Goal: Task Accomplishment & Management: Use online tool/utility

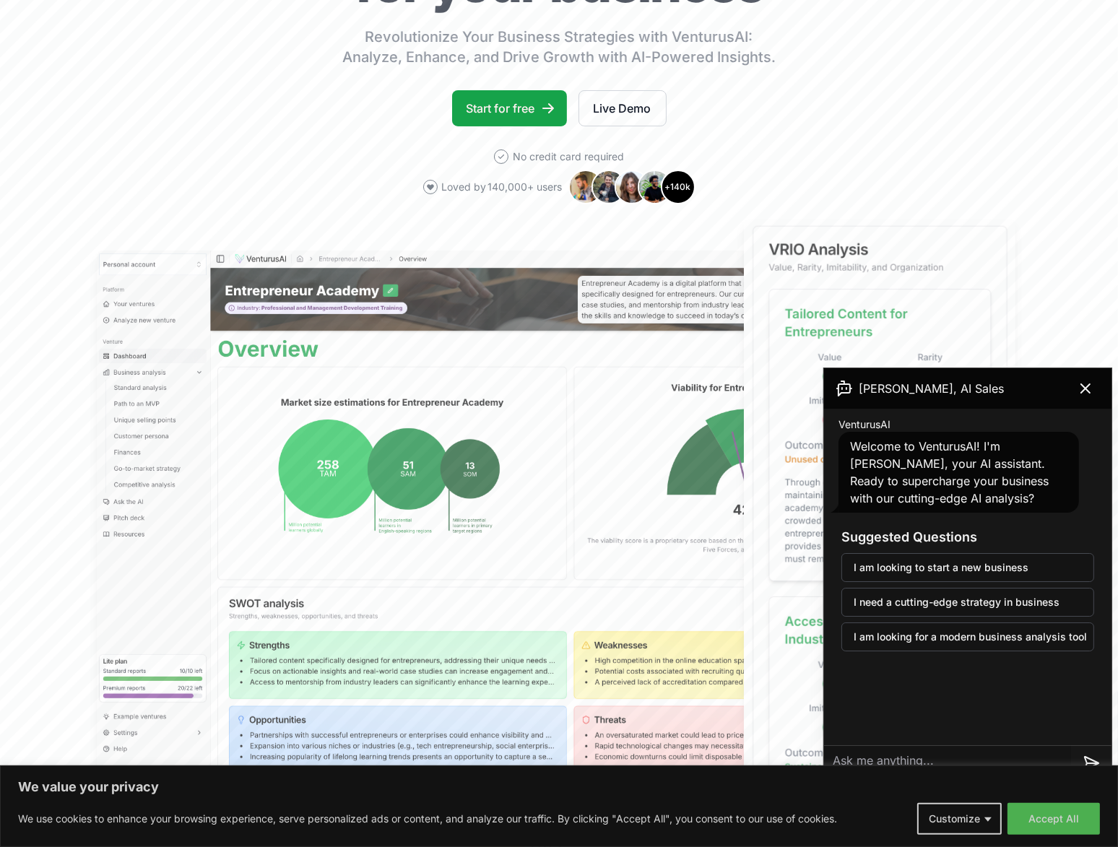
scroll to position [289, 0]
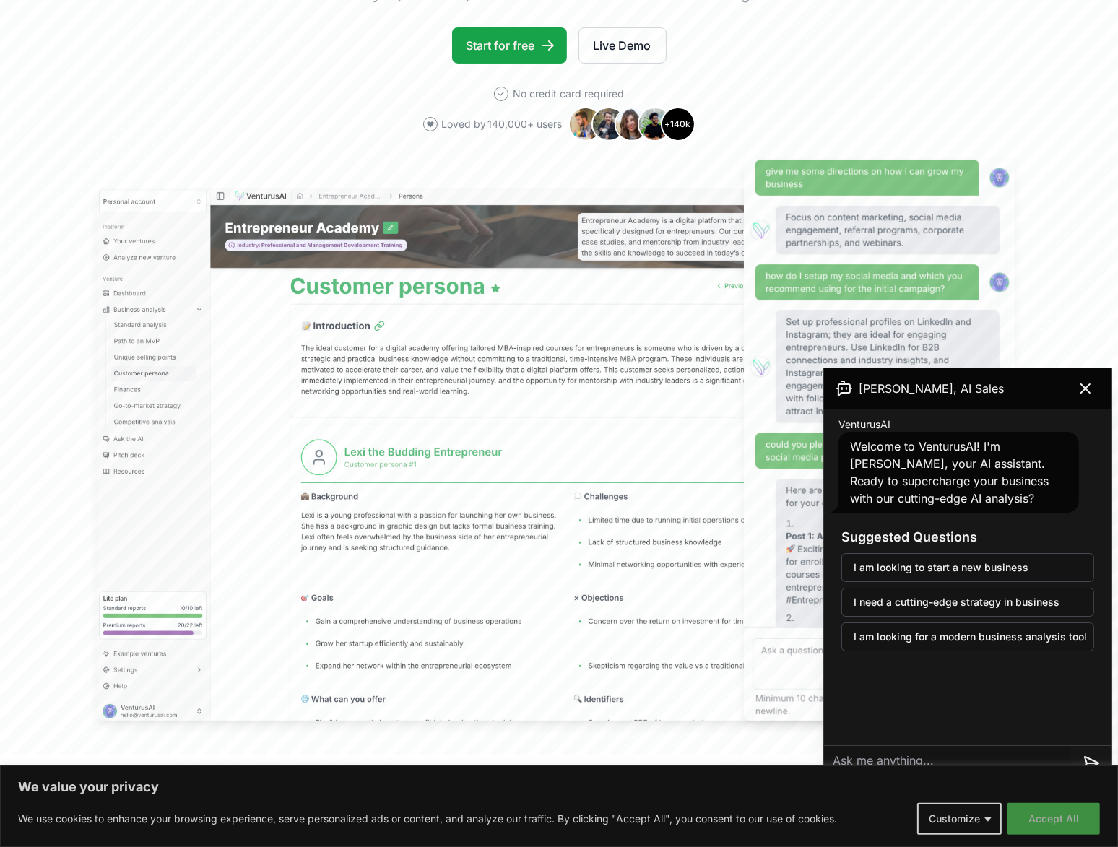
click at [1072, 817] on button "Accept All" at bounding box center [1053, 819] width 92 height 32
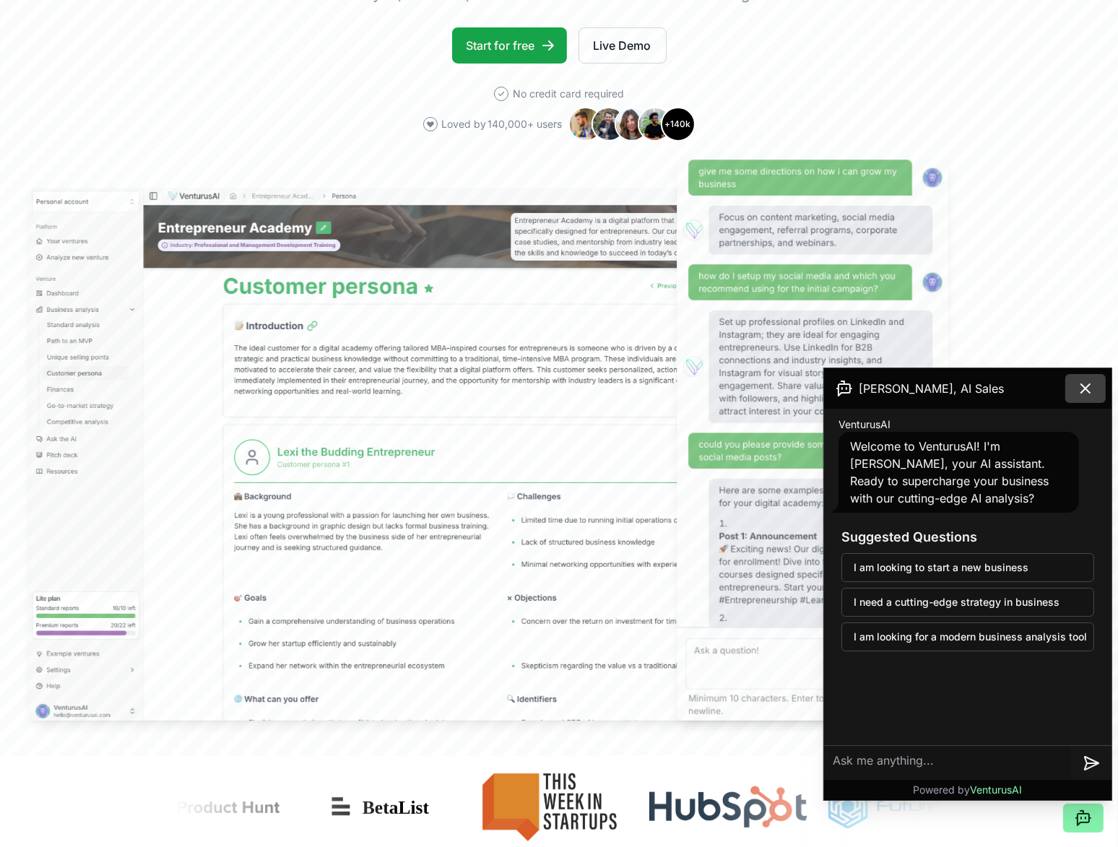
click at [1087, 395] on icon at bounding box center [1085, 388] width 17 height 17
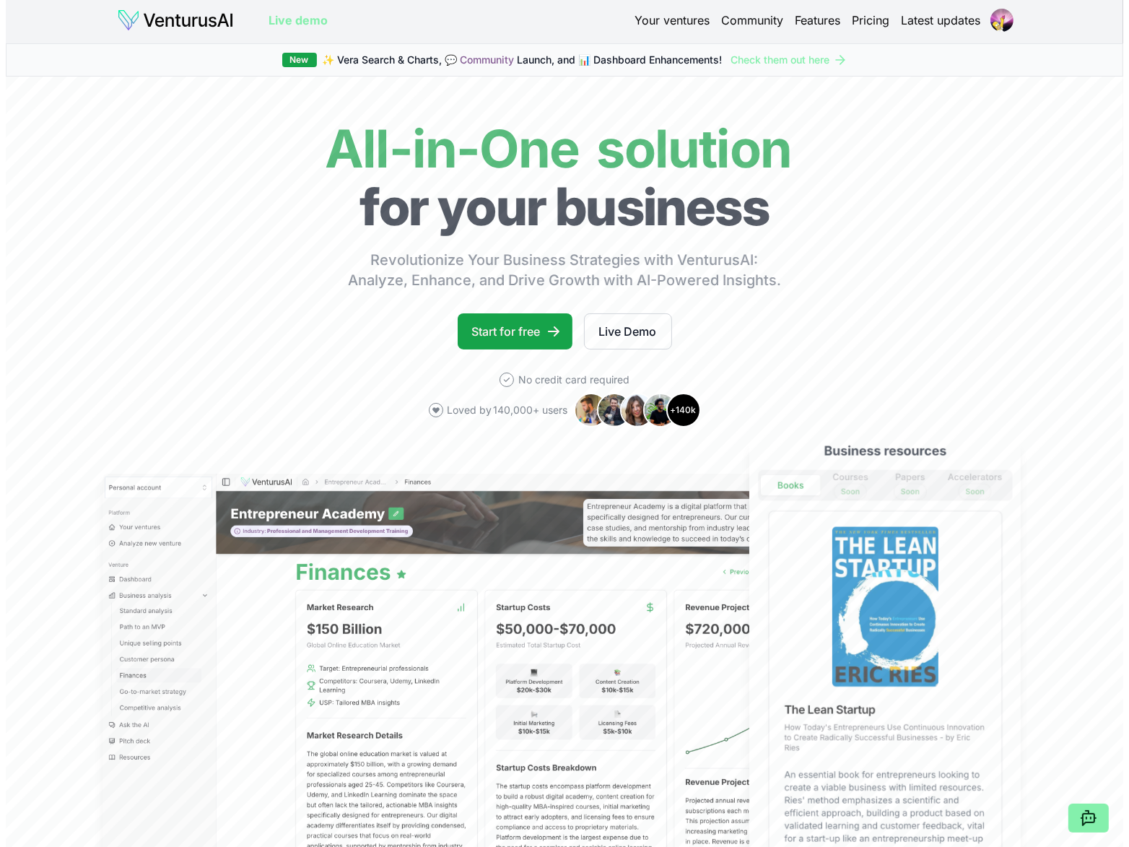
scroll to position [0, 0]
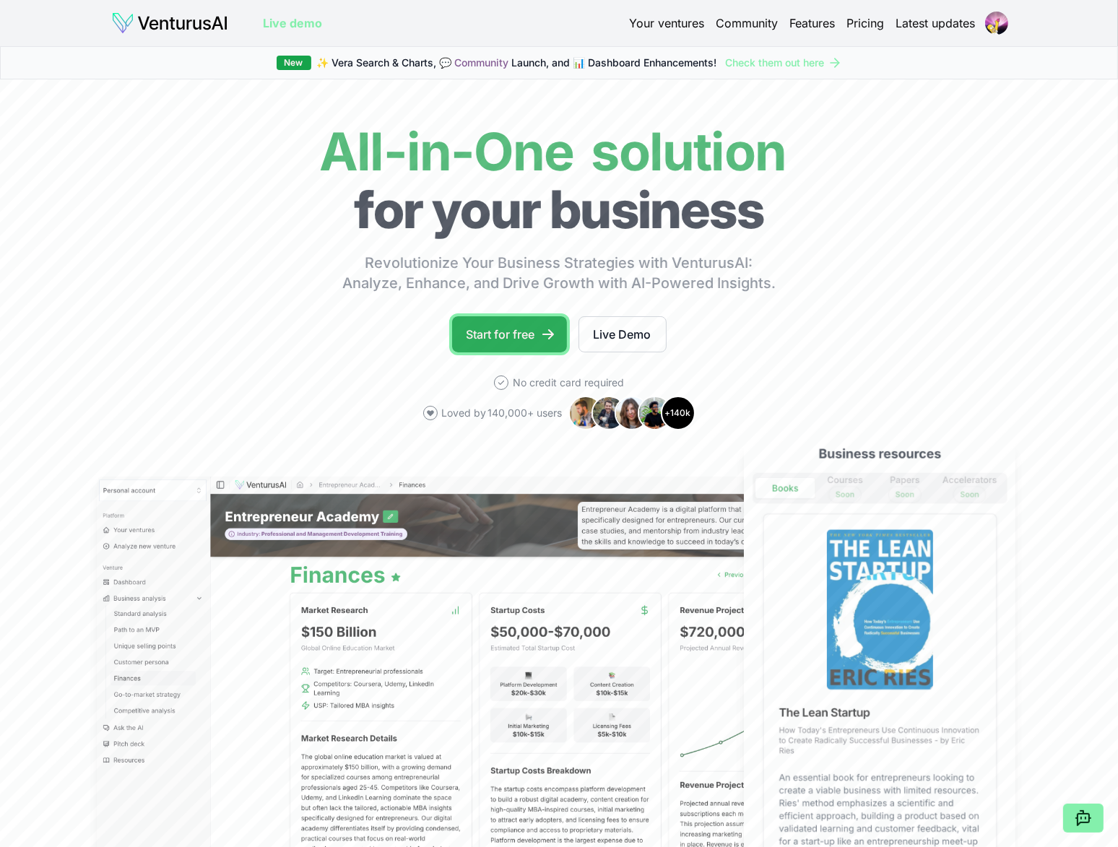
click at [520, 334] on link "Start for free" at bounding box center [509, 334] width 115 height 36
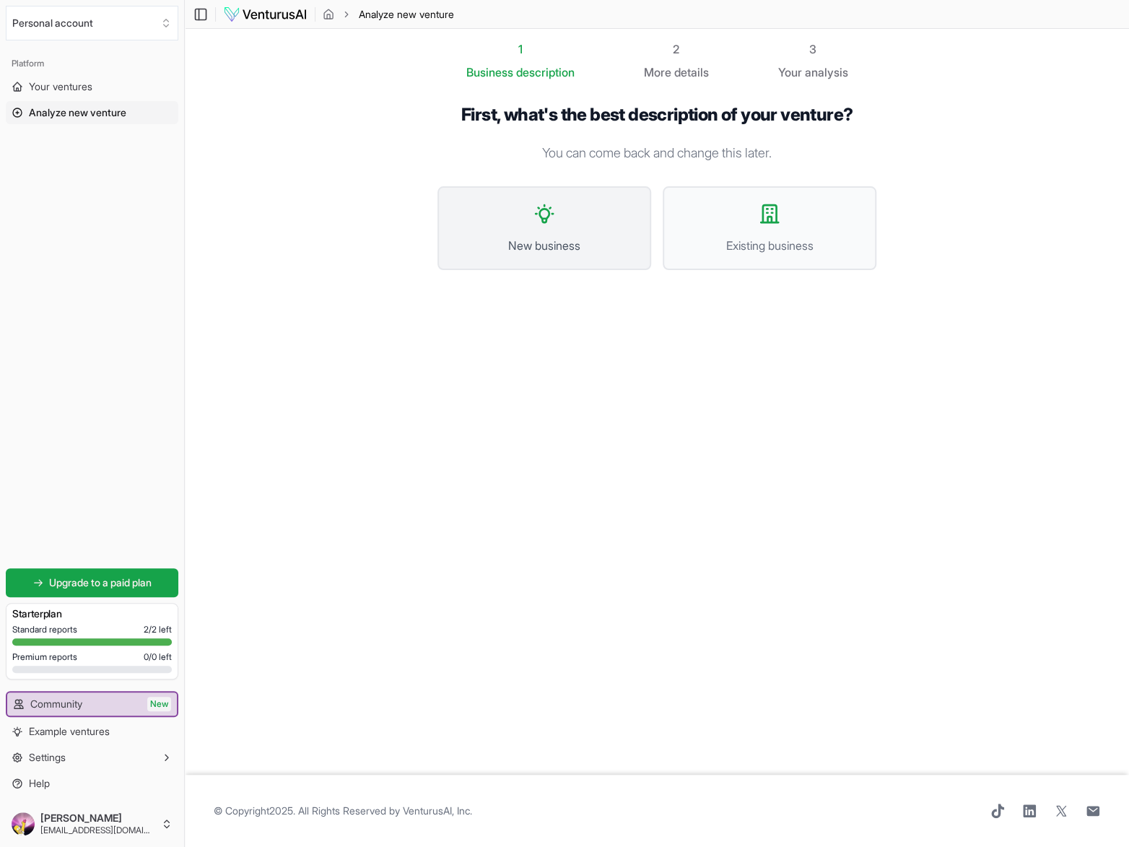
click at [551, 230] on button "New business" at bounding box center [545, 228] width 214 height 84
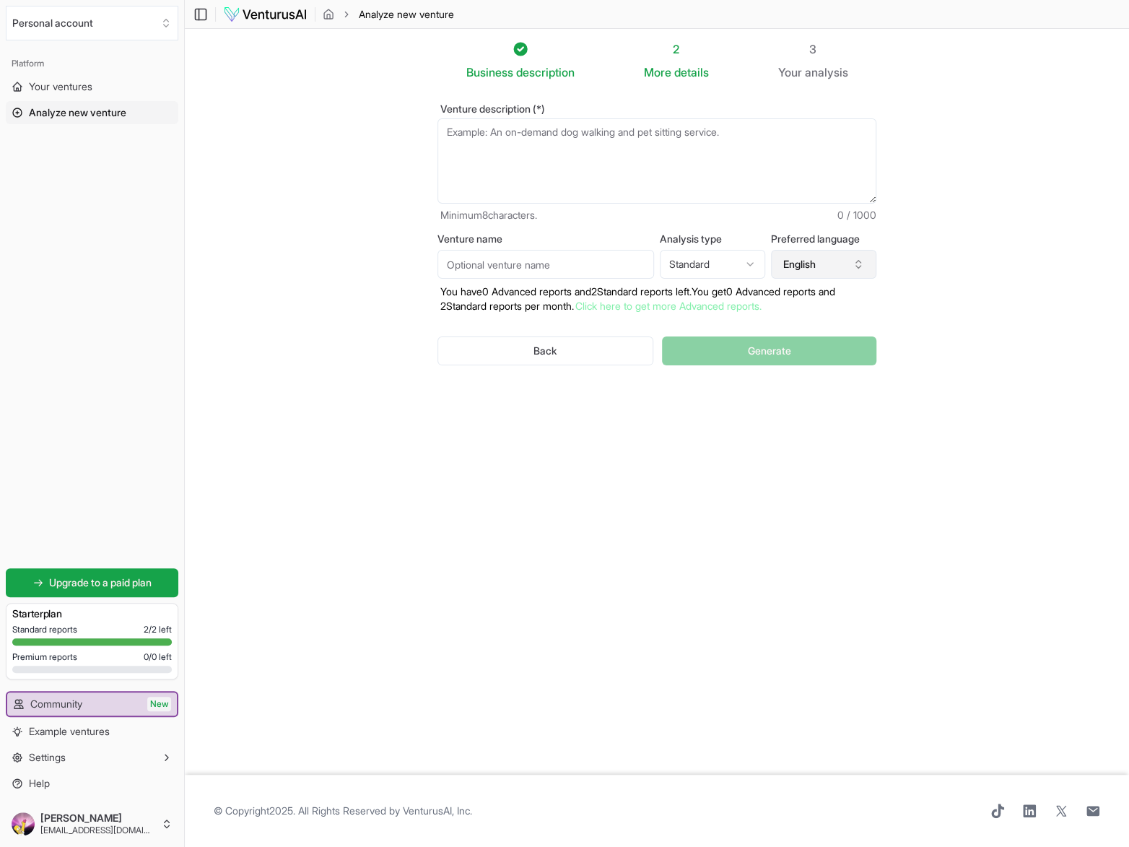
click at [797, 262] on button "English" at bounding box center [823, 264] width 105 height 29
click at [823, 352] on div "Portuguese" at bounding box center [833, 349] width 186 height 23
click at [506, 144] on textarea "Venture description (*)" at bounding box center [657, 160] width 439 height 85
paste textarea "Plataforma digital de rastreabilidade agro (soja, milho, carne e madeira) que i…"
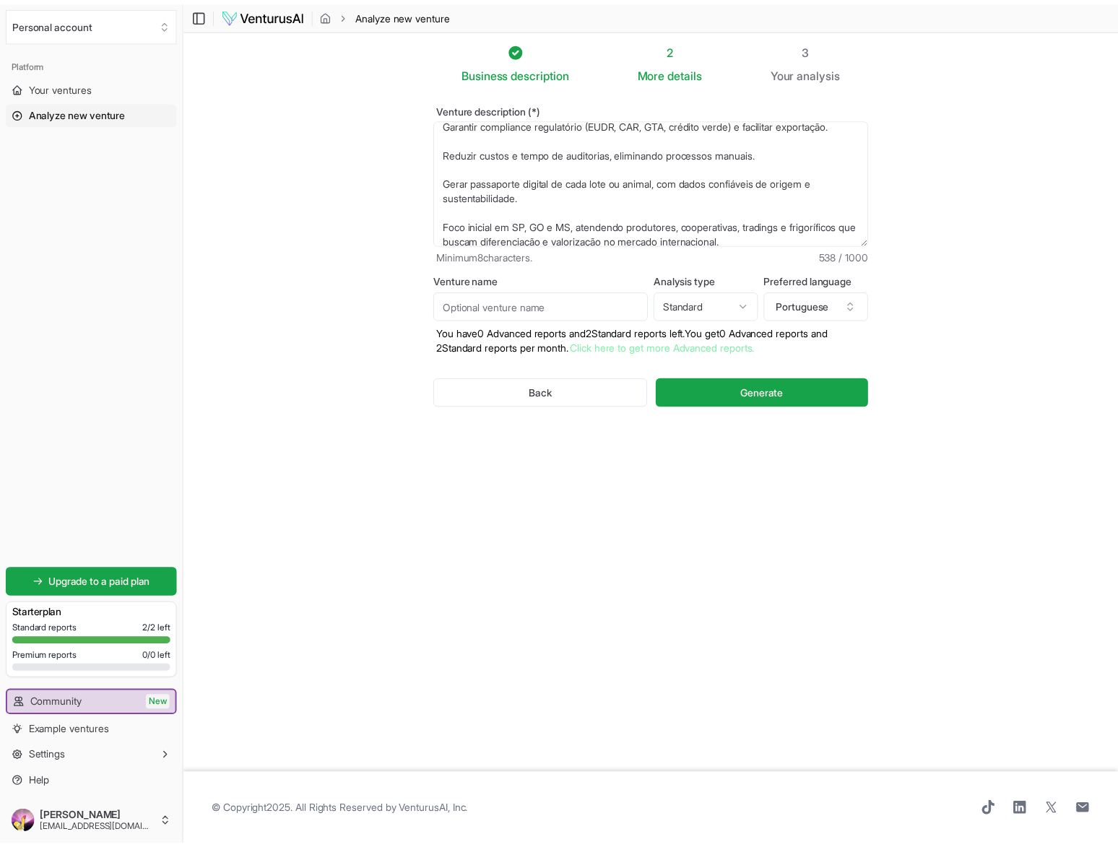
scroll to position [0, 0]
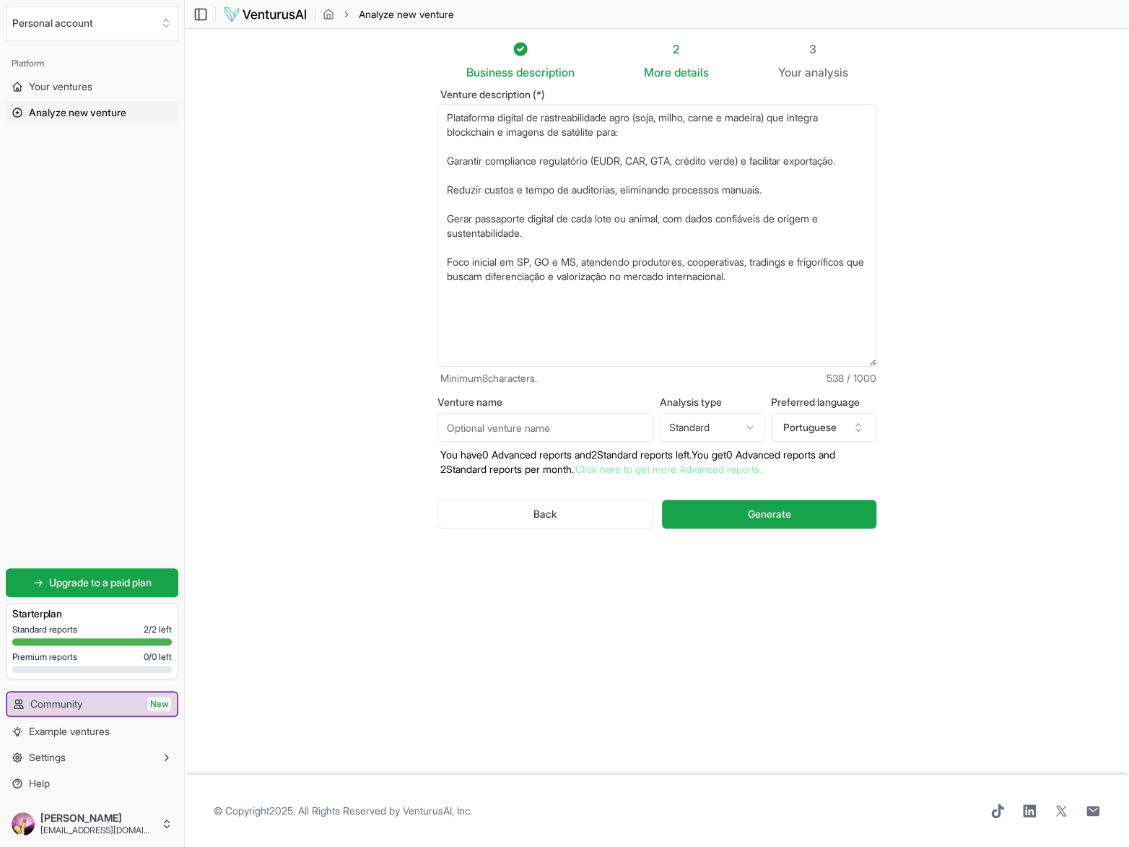
drag, startPoint x: 869, startPoint y: 196, endPoint x: 882, endPoint y: 374, distance: 178.8
click at [882, 374] on div "Venture description (*) Plataforma digital de rastreabilidade agro (soja, milho…" at bounding box center [656, 320] width 485 height 479
click at [448, 161] on textarea "Plataforma digital de rastreabilidade agro (soja, milho, carne e madeira) que i…" at bounding box center [657, 235] width 439 height 263
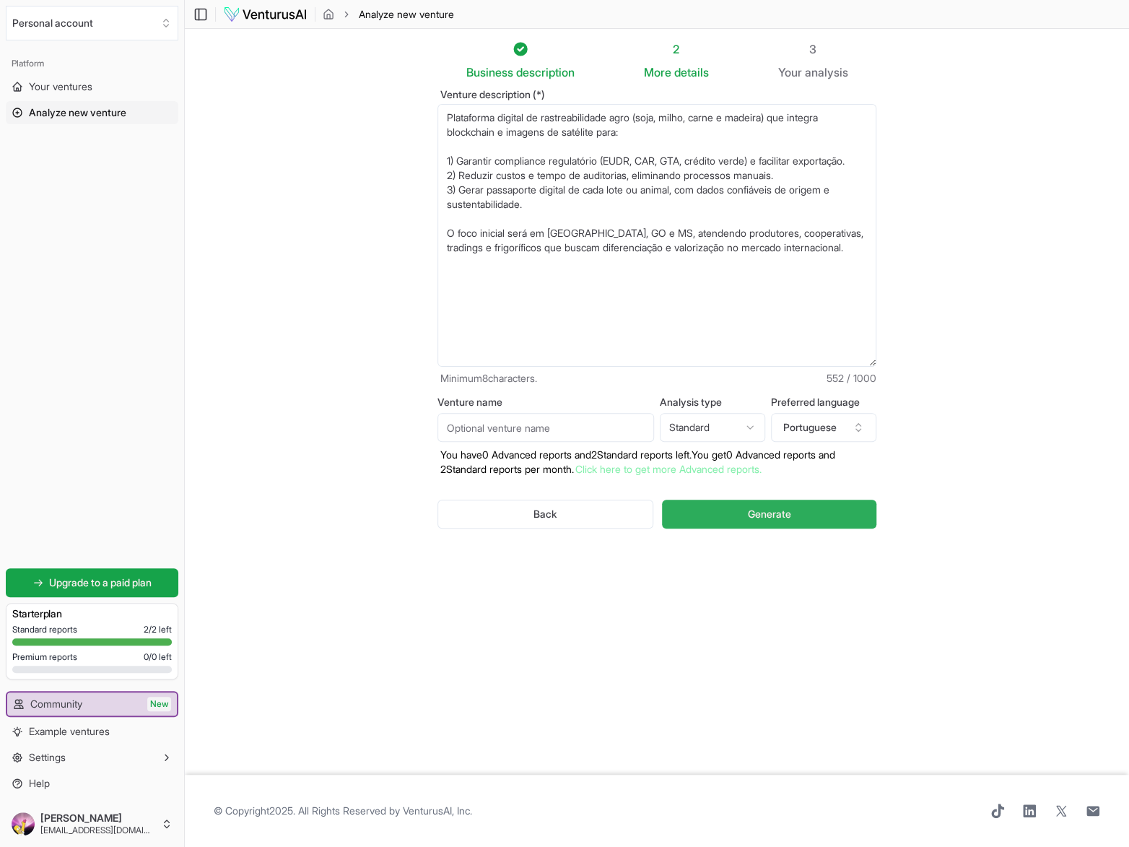
type textarea "Plataforma digital de rastreabilidade agro (soja, milho, carne e madeira) que i…"
click at [763, 513] on span "Generate" at bounding box center [768, 514] width 43 height 14
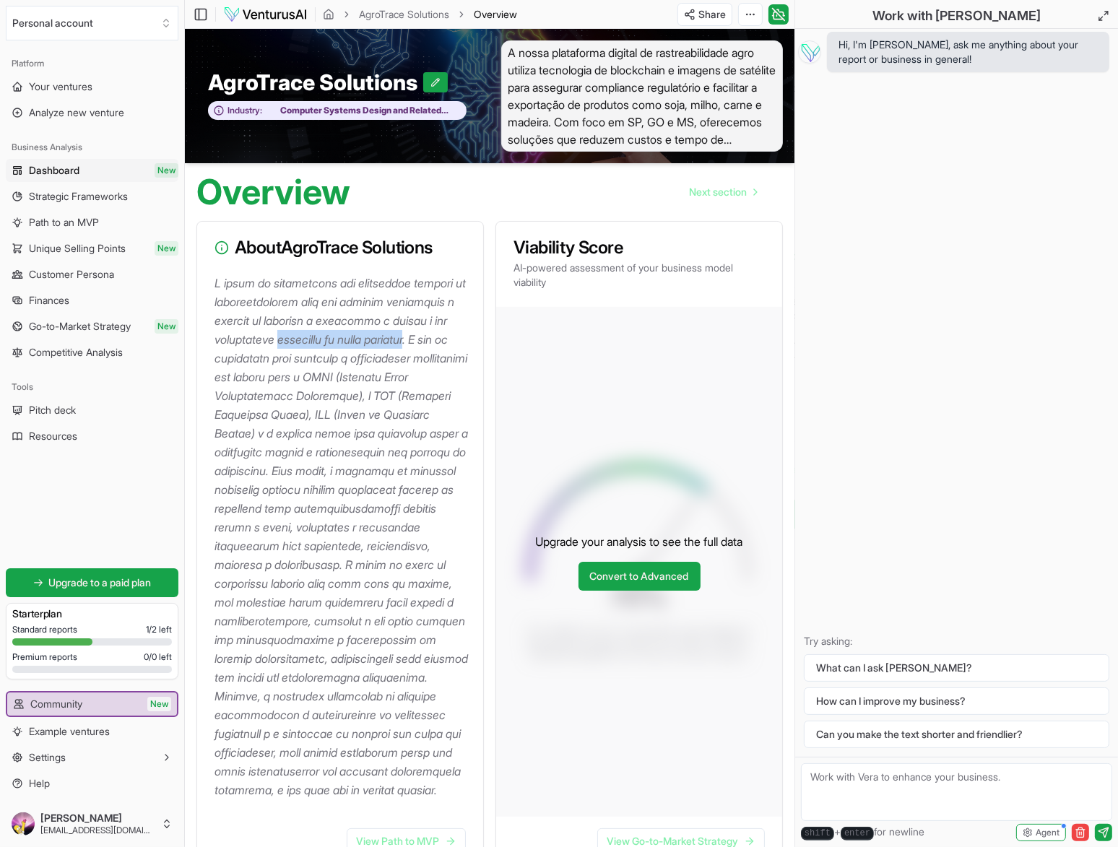
drag, startPoint x: 312, startPoint y: 336, endPoint x: 462, endPoint y: 337, distance: 150.2
click at [462, 337] on p at bounding box center [342, 537] width 257 height 526
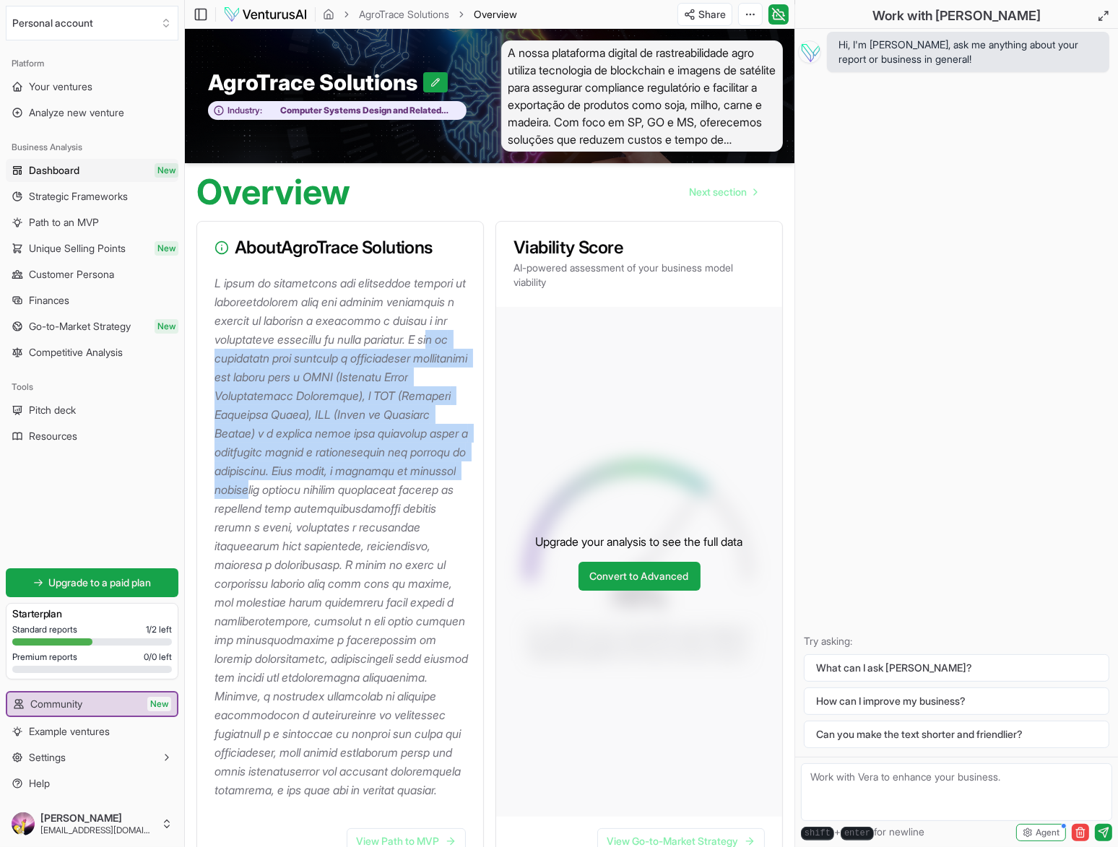
drag, startPoint x: 238, startPoint y: 355, endPoint x: 440, endPoint y: 490, distance: 243.3
click at [440, 490] on p at bounding box center [342, 537] width 257 height 526
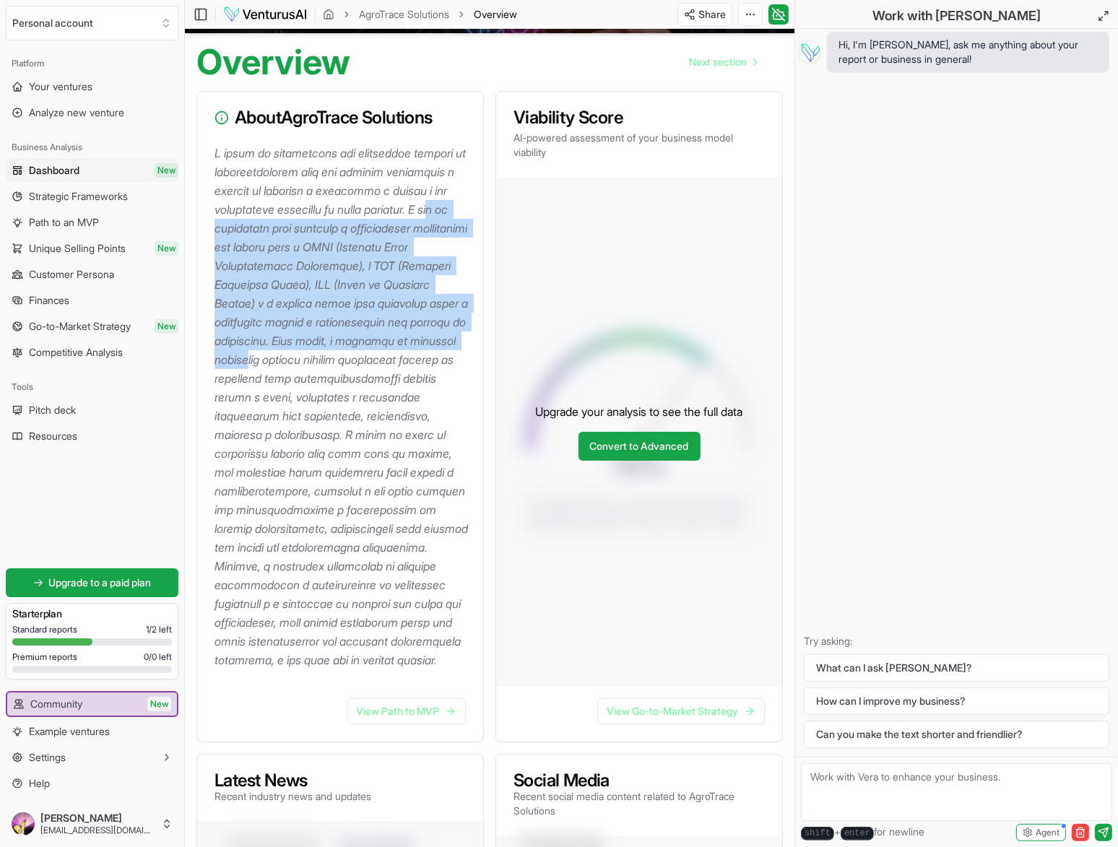
scroll to position [144, 0]
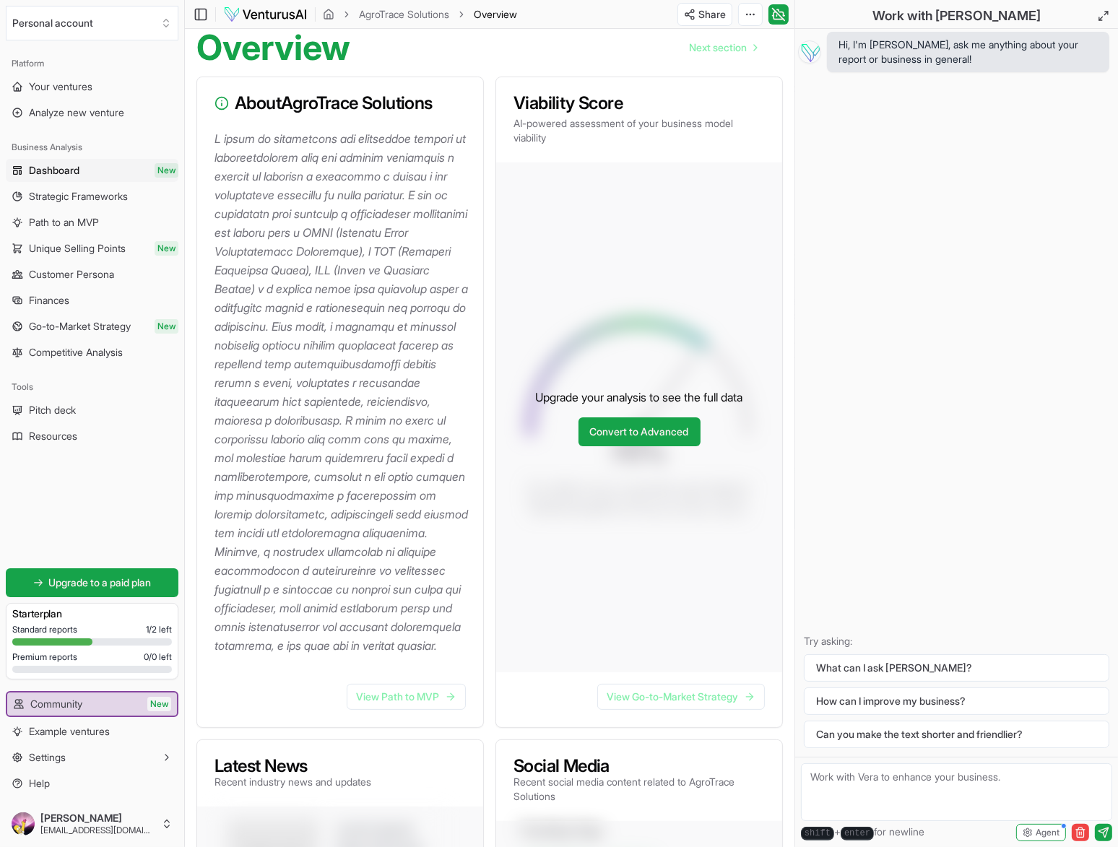
click at [274, 380] on p at bounding box center [342, 392] width 257 height 526
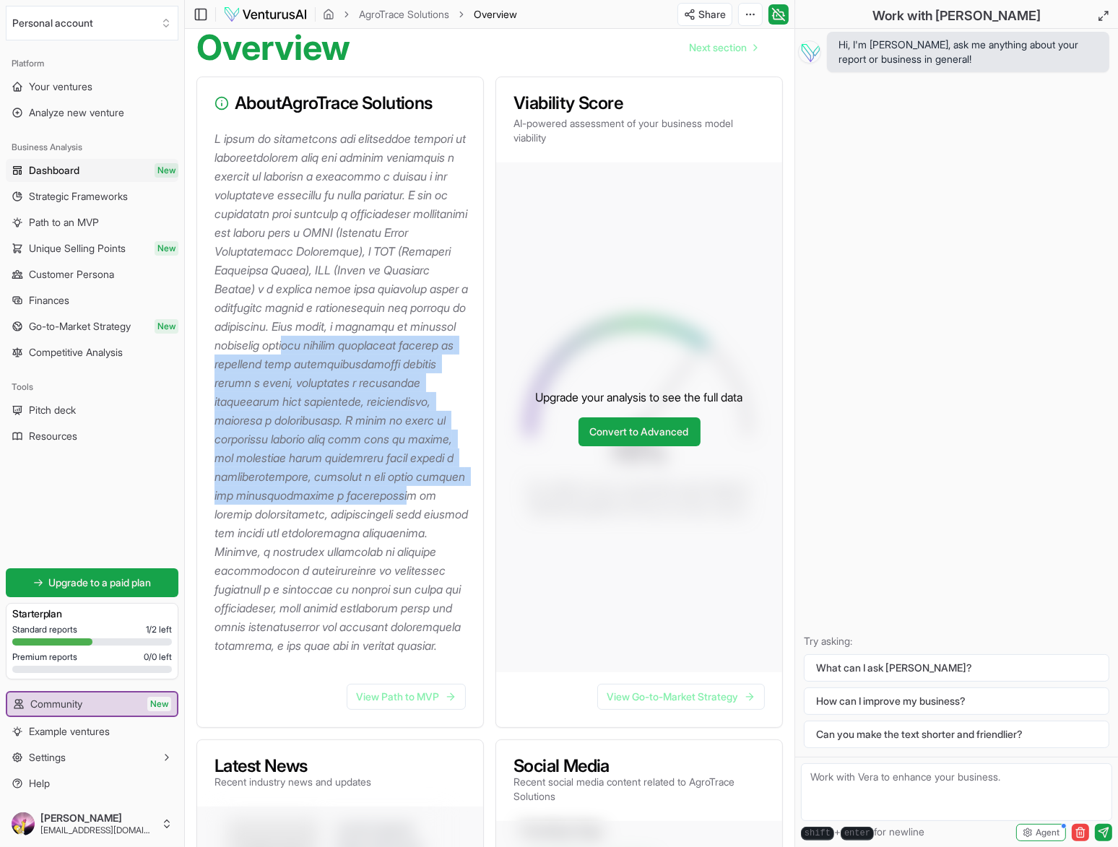
drag, startPoint x: 243, startPoint y: 358, endPoint x: 443, endPoint y: 516, distance: 254.5
click at [443, 516] on p at bounding box center [342, 392] width 257 height 526
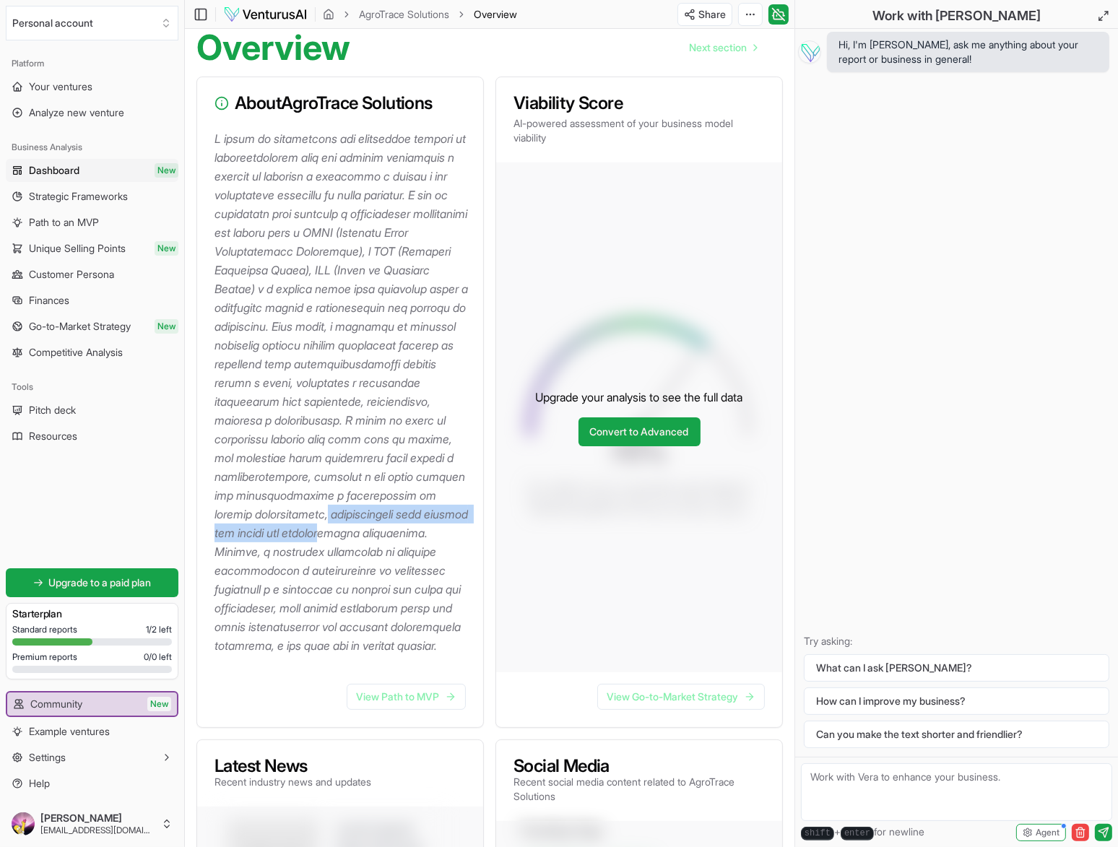
drag, startPoint x: 339, startPoint y: 532, endPoint x: 397, endPoint y: 554, distance: 62.4
click at [397, 554] on p at bounding box center [342, 392] width 257 height 526
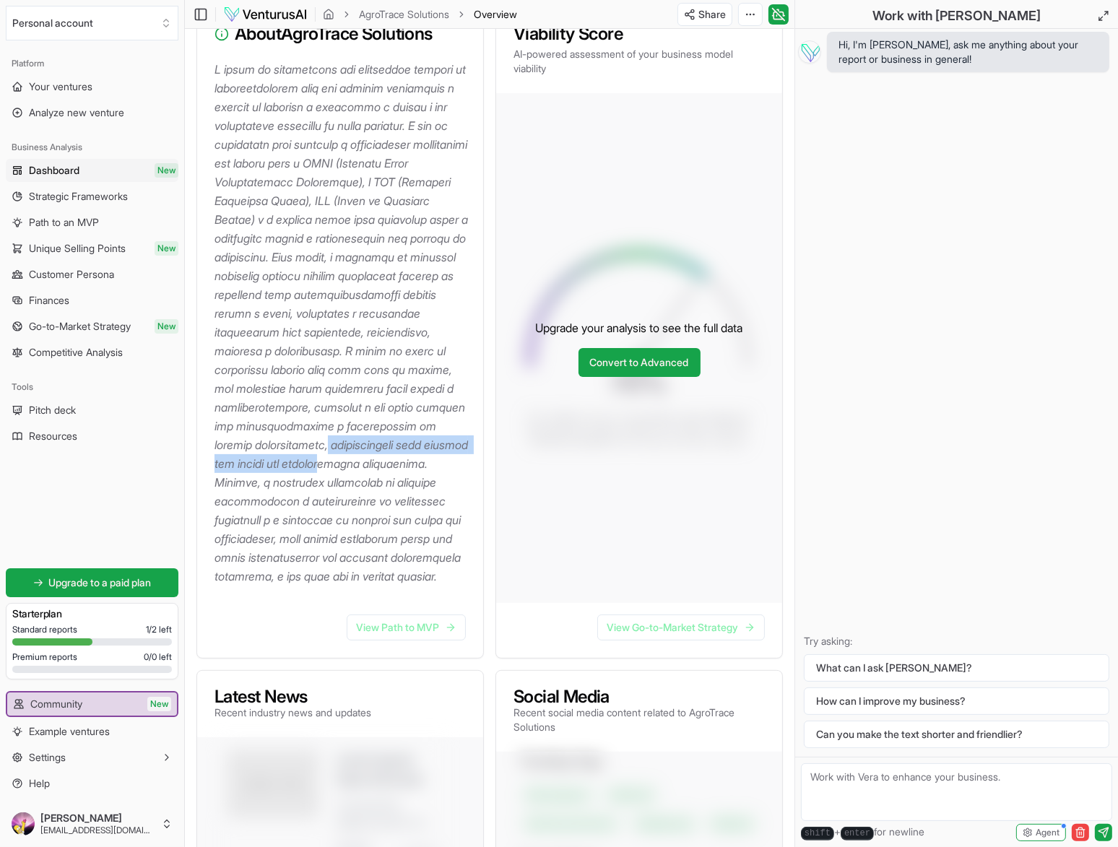
scroll to position [217, 0]
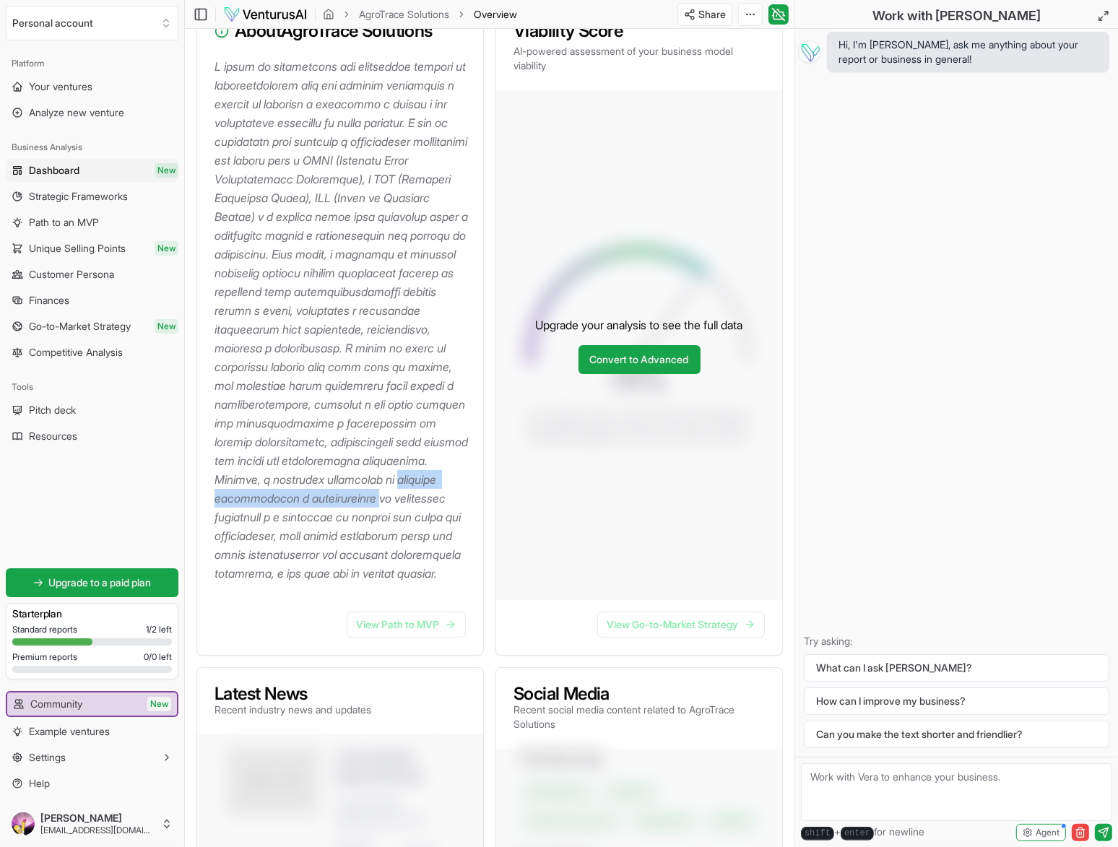
drag, startPoint x: 230, startPoint y: 513, endPoint x: 451, endPoint y: 520, distance: 221.1
click at [451, 520] on p at bounding box center [342, 320] width 257 height 526
drag, startPoint x: 246, startPoint y: 532, endPoint x: 399, endPoint y: 550, distance: 154.9
click at [399, 550] on p at bounding box center [342, 320] width 257 height 526
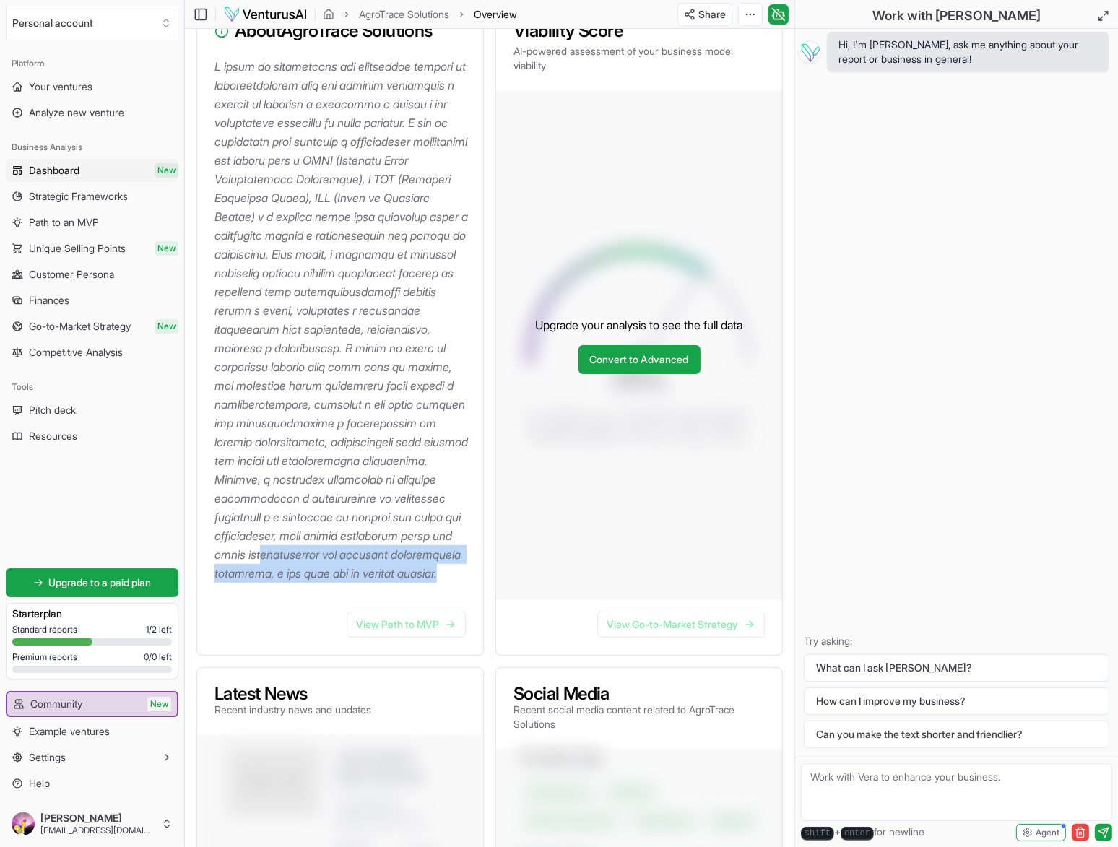
drag, startPoint x: 233, startPoint y: 593, endPoint x: 469, endPoint y: 606, distance: 237.2
click at [469, 583] on p at bounding box center [342, 320] width 257 height 526
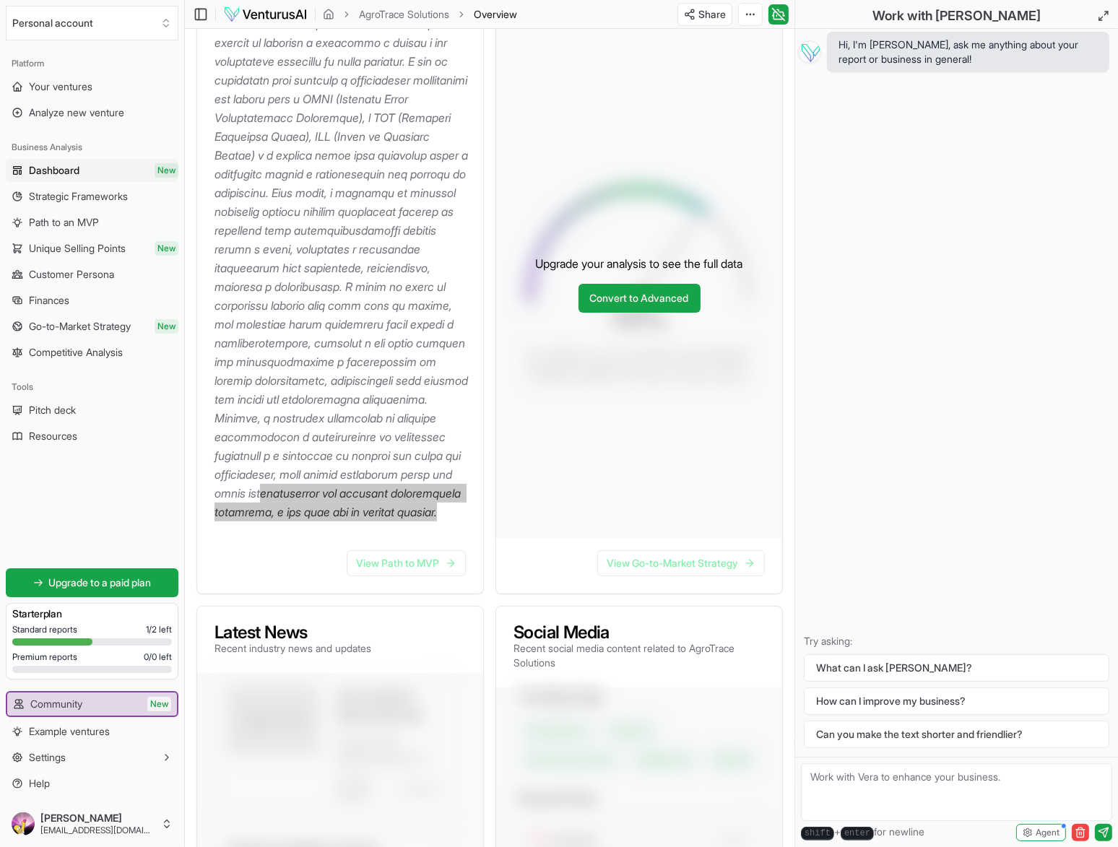
scroll to position [289, 0]
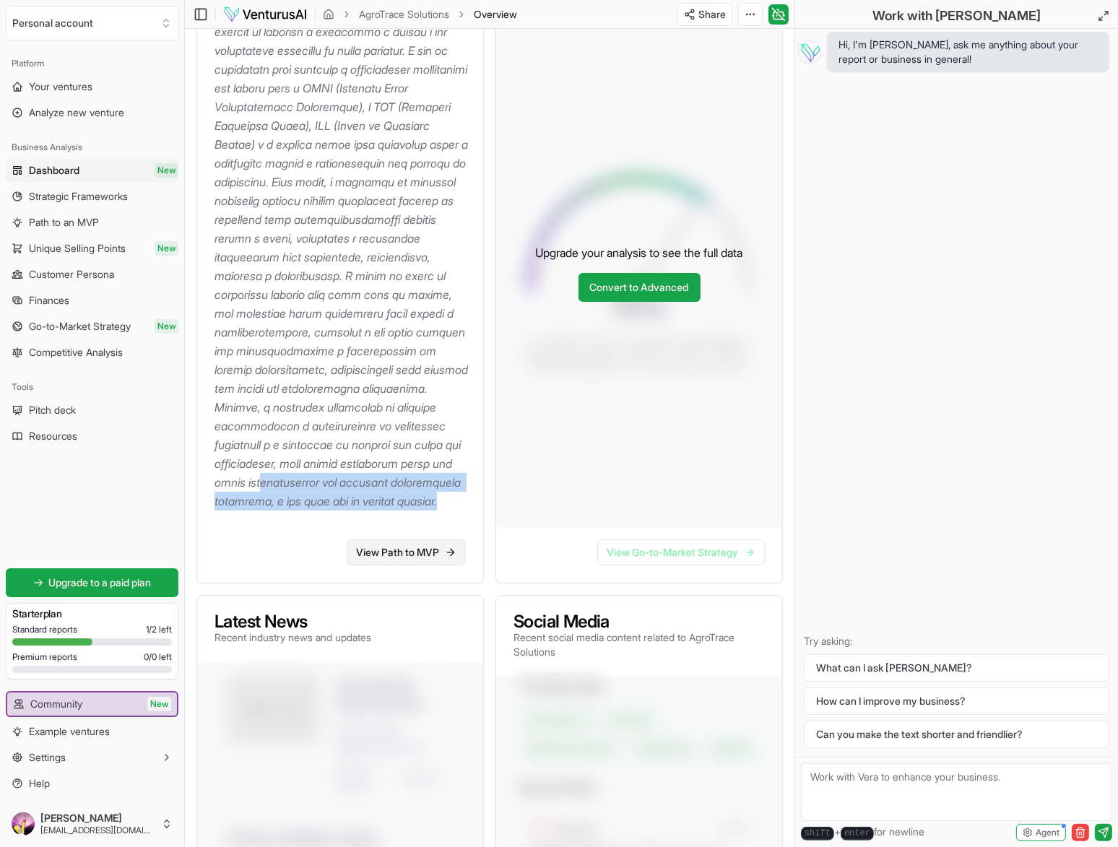
click at [418, 565] on link "View Path to MVP" at bounding box center [406, 552] width 119 height 26
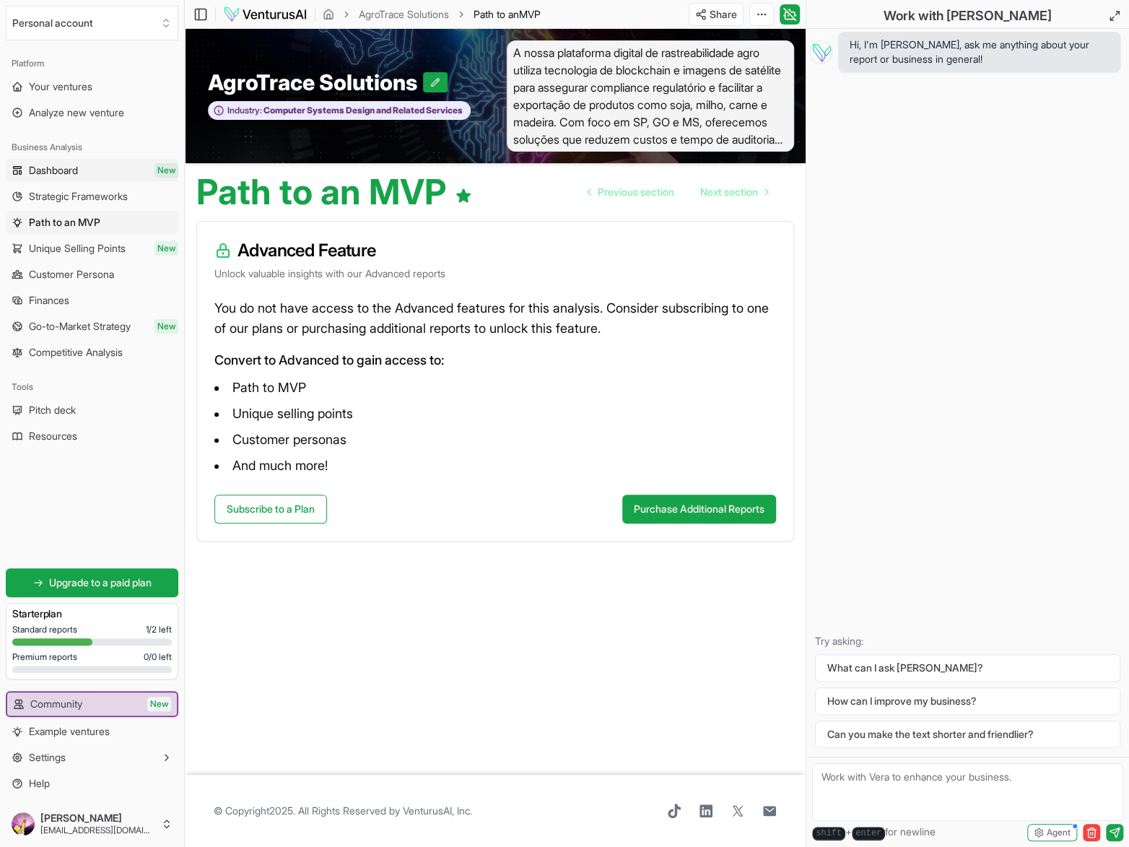
click at [69, 170] on span "Dashboard" at bounding box center [53, 170] width 49 height 14
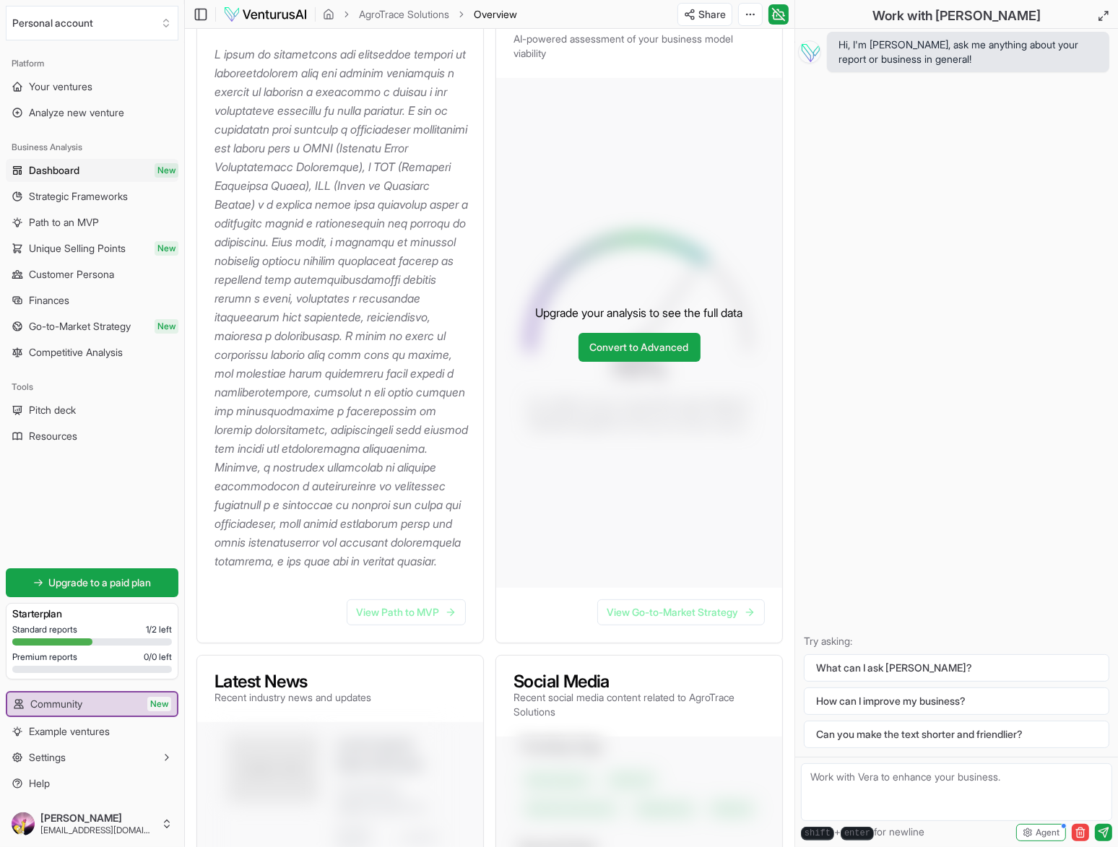
scroll to position [104, 0]
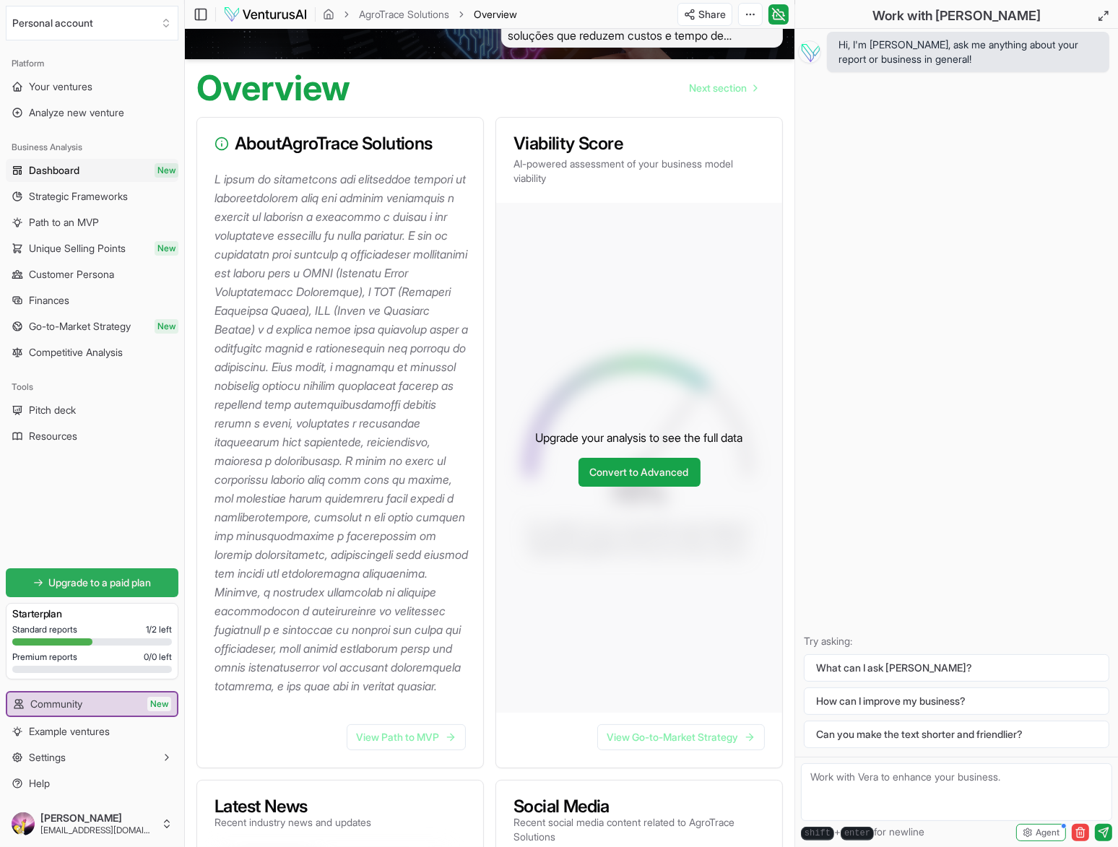
click at [66, 585] on span "Upgrade to a paid plan" at bounding box center [100, 582] width 103 height 14
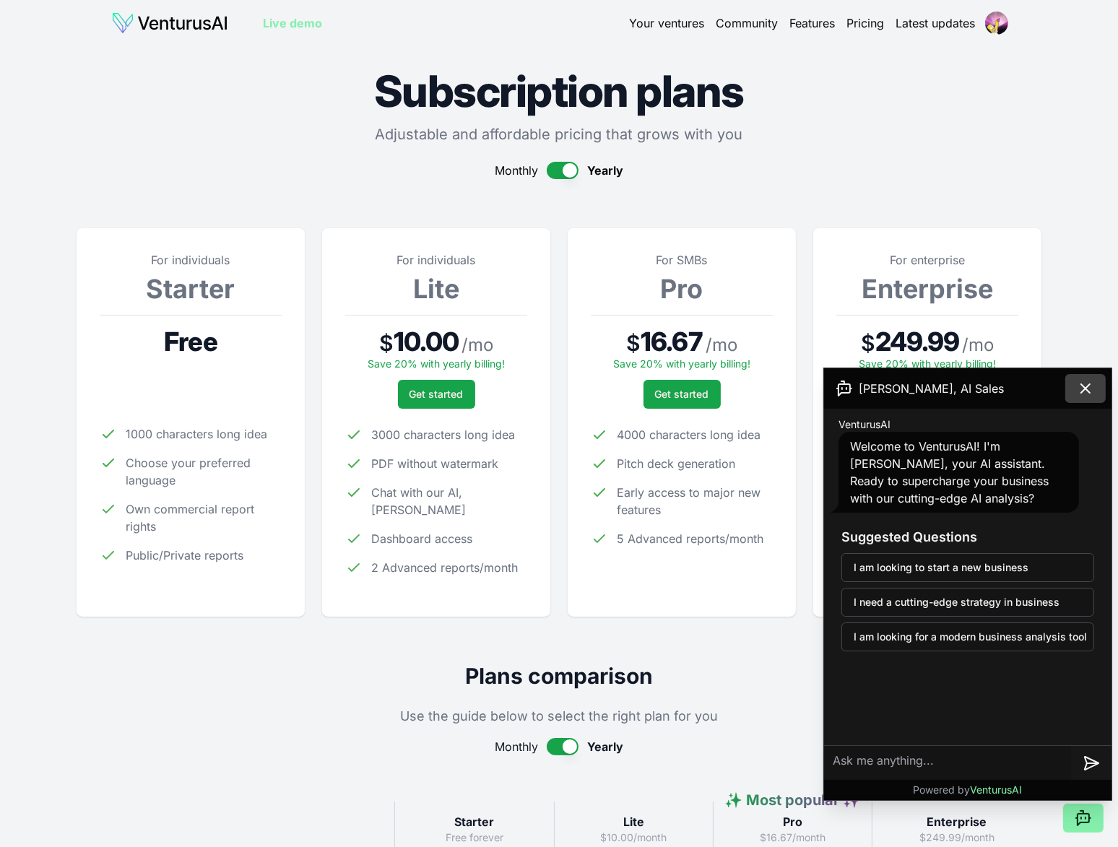
click at [1084, 388] on icon at bounding box center [1085, 388] width 9 height 9
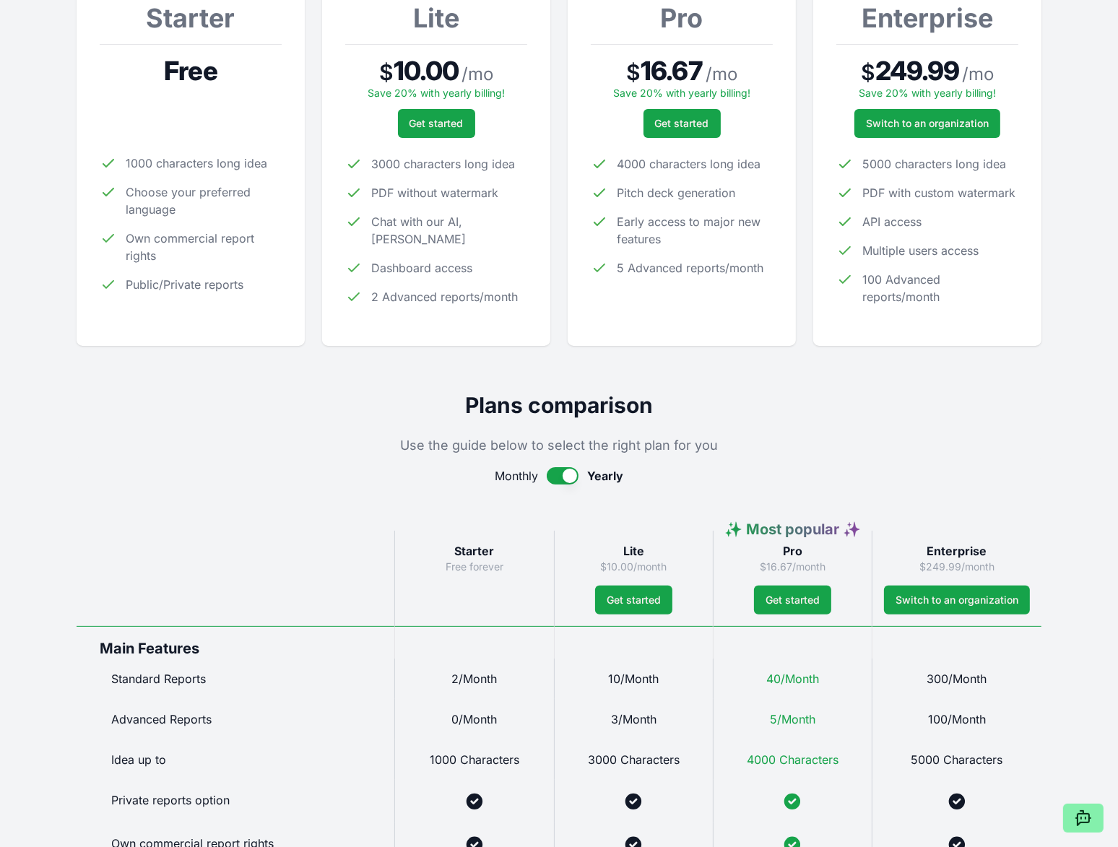
scroll to position [289, 0]
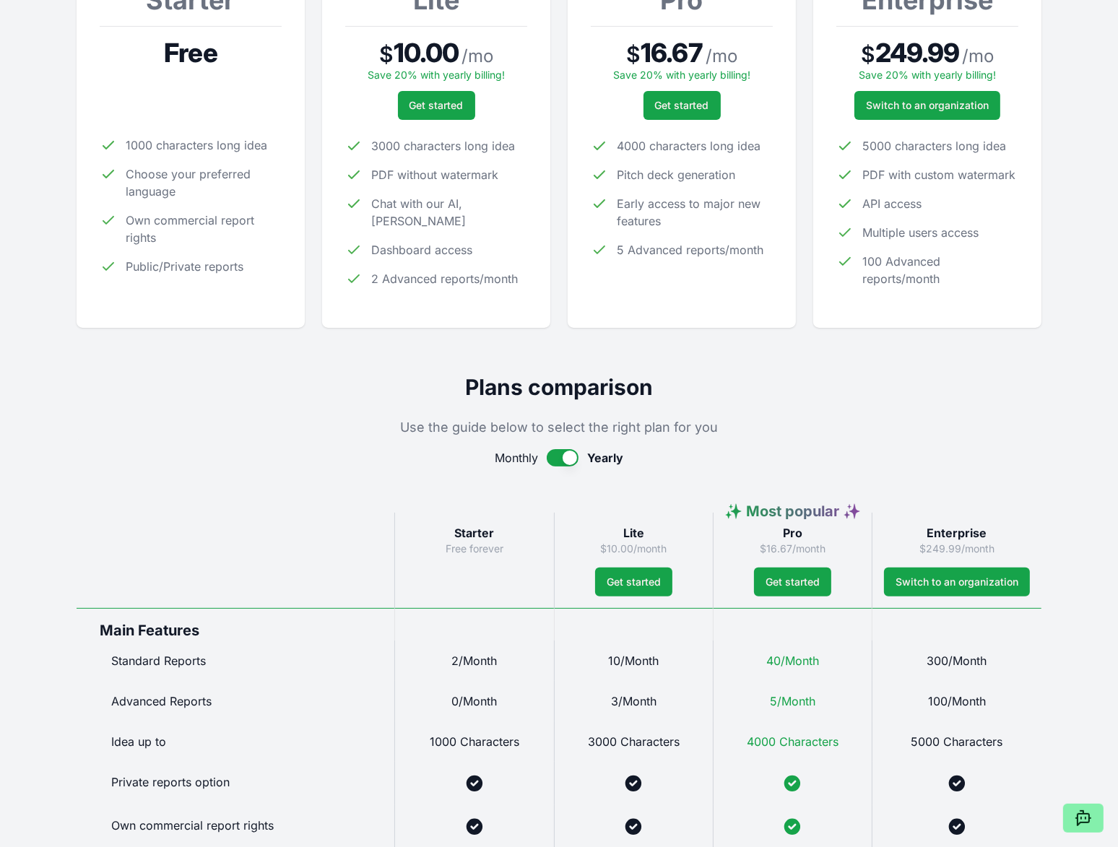
click at [552, 462] on button "button" at bounding box center [563, 457] width 32 height 17
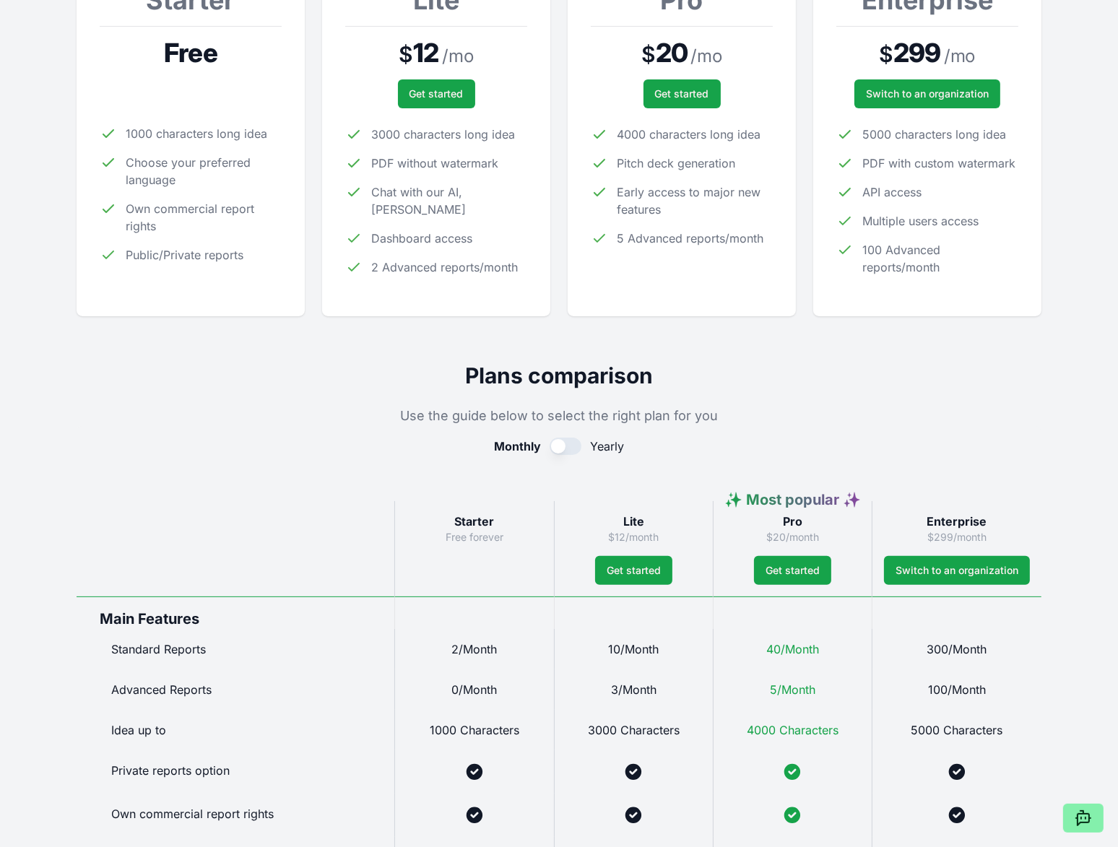
scroll to position [0, 0]
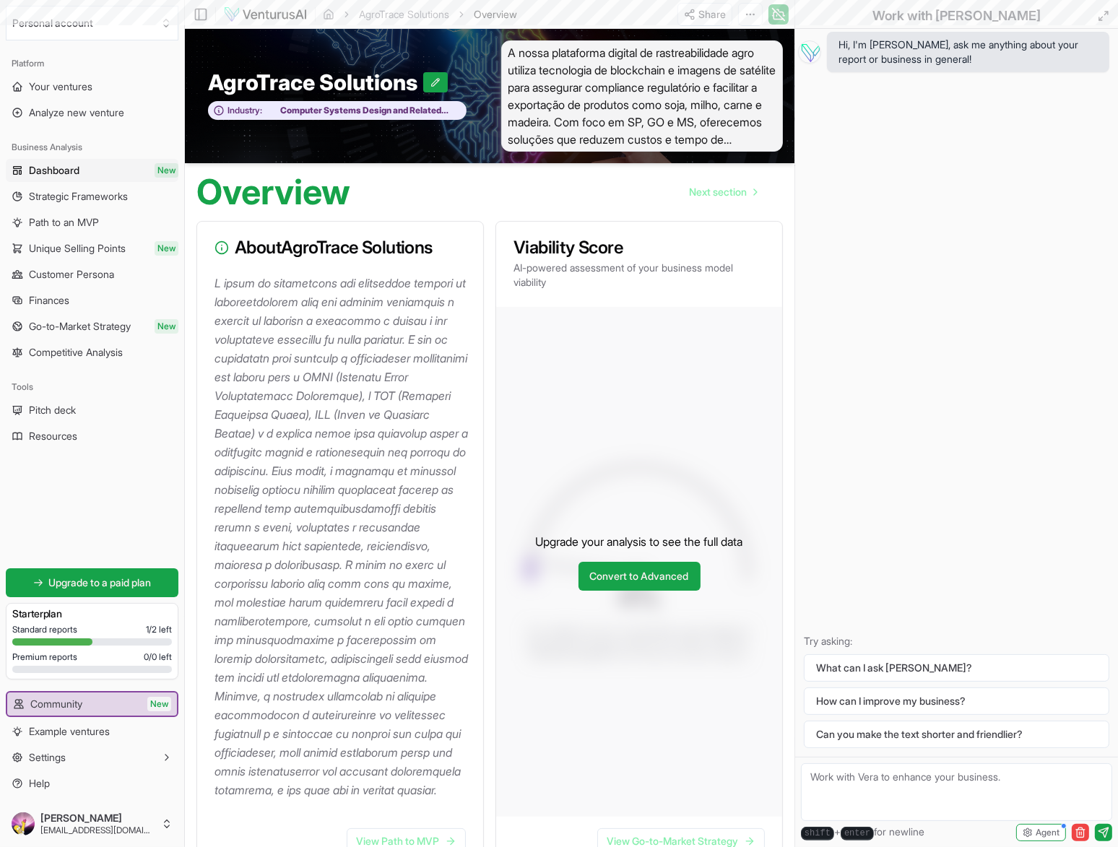
scroll to position [104, 0]
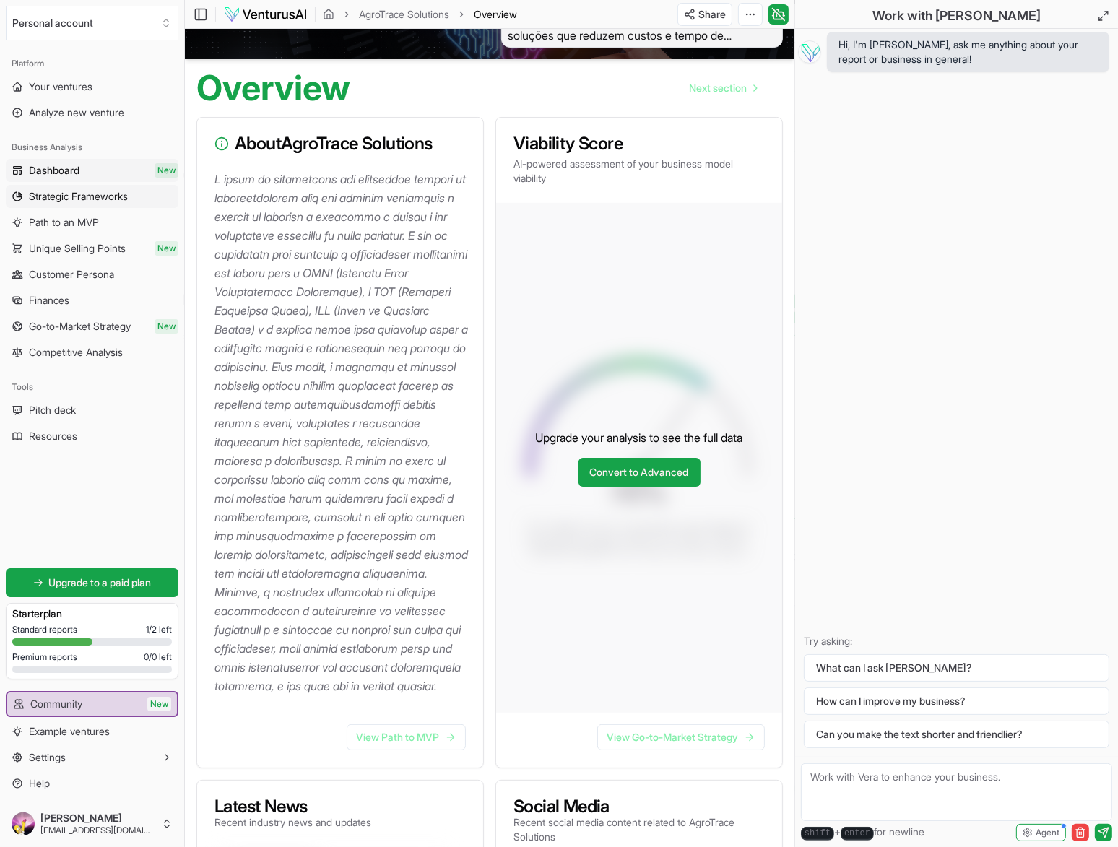
click at [85, 199] on span "Strategic Frameworks" at bounding box center [78, 196] width 99 height 14
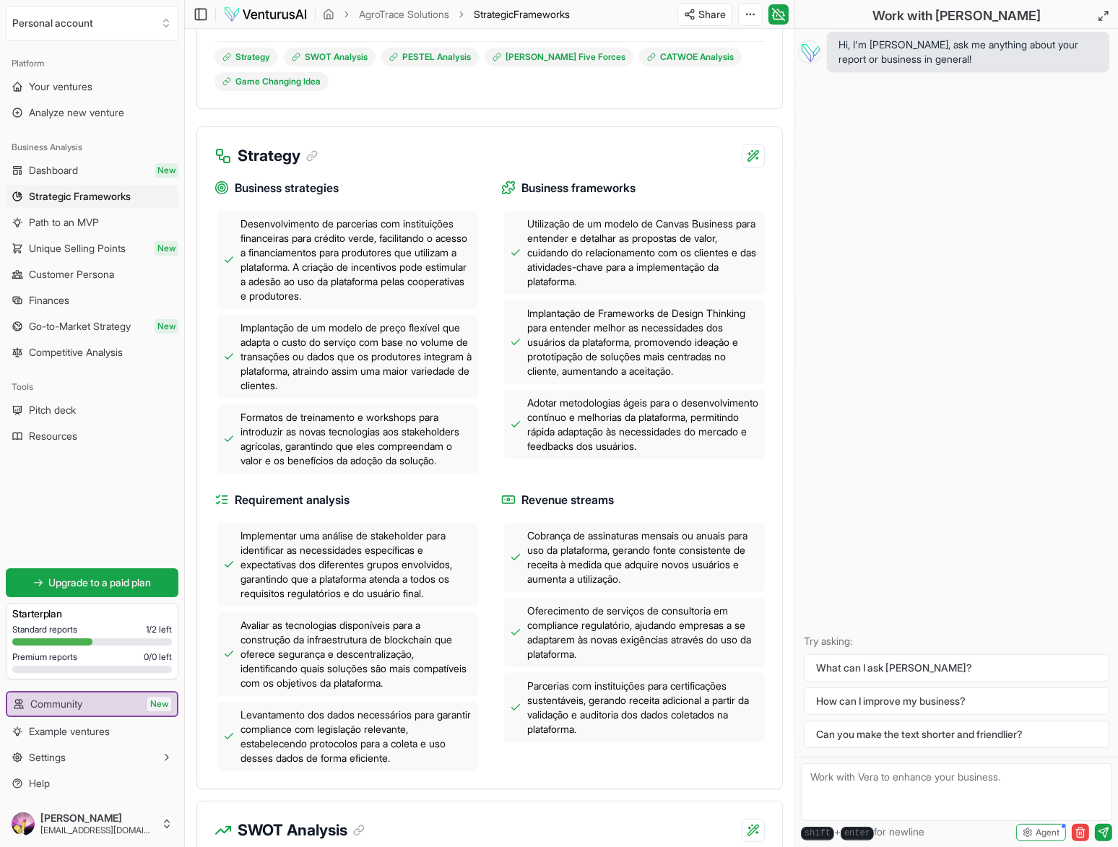
scroll to position [433, 0]
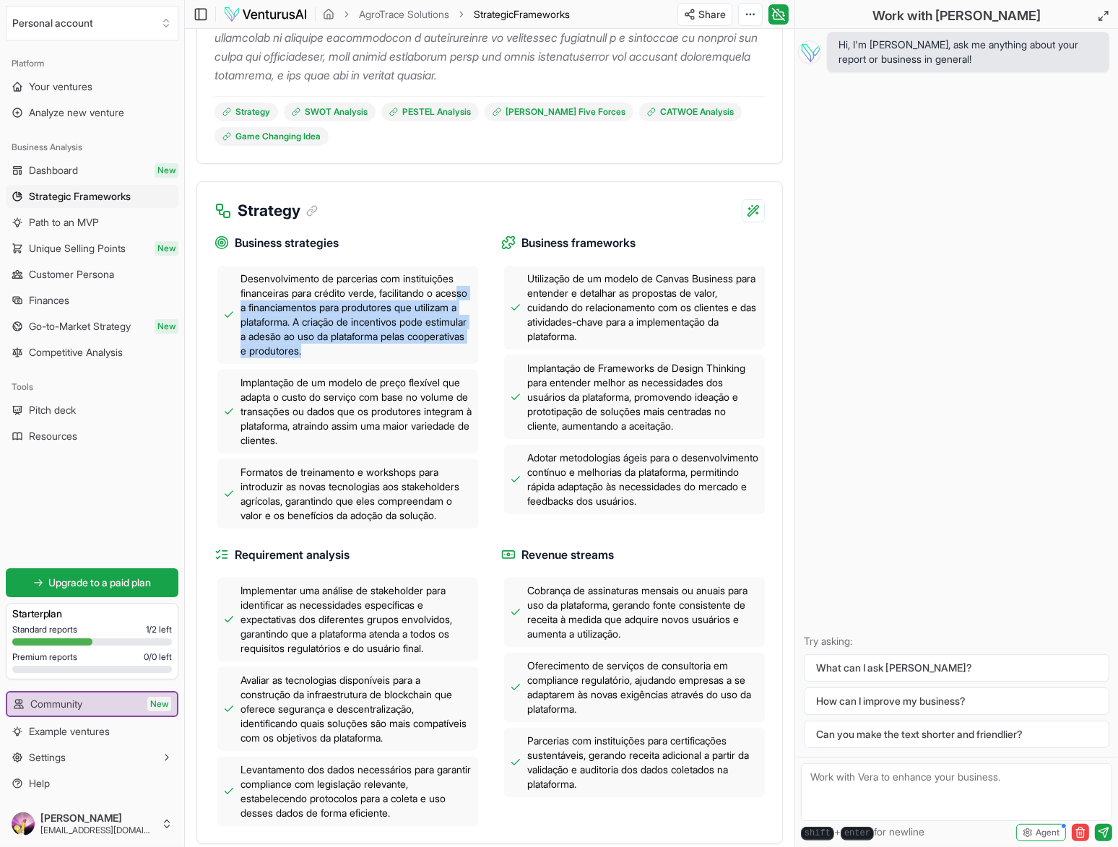
drag, startPoint x: 261, startPoint y: 326, endPoint x: 440, endPoint y: 370, distance: 185.3
click at [440, 358] on span "Desenvolvimento de parcerias com instituições financeiras para crédito verde, f…" at bounding box center [356, 315] width 232 height 87
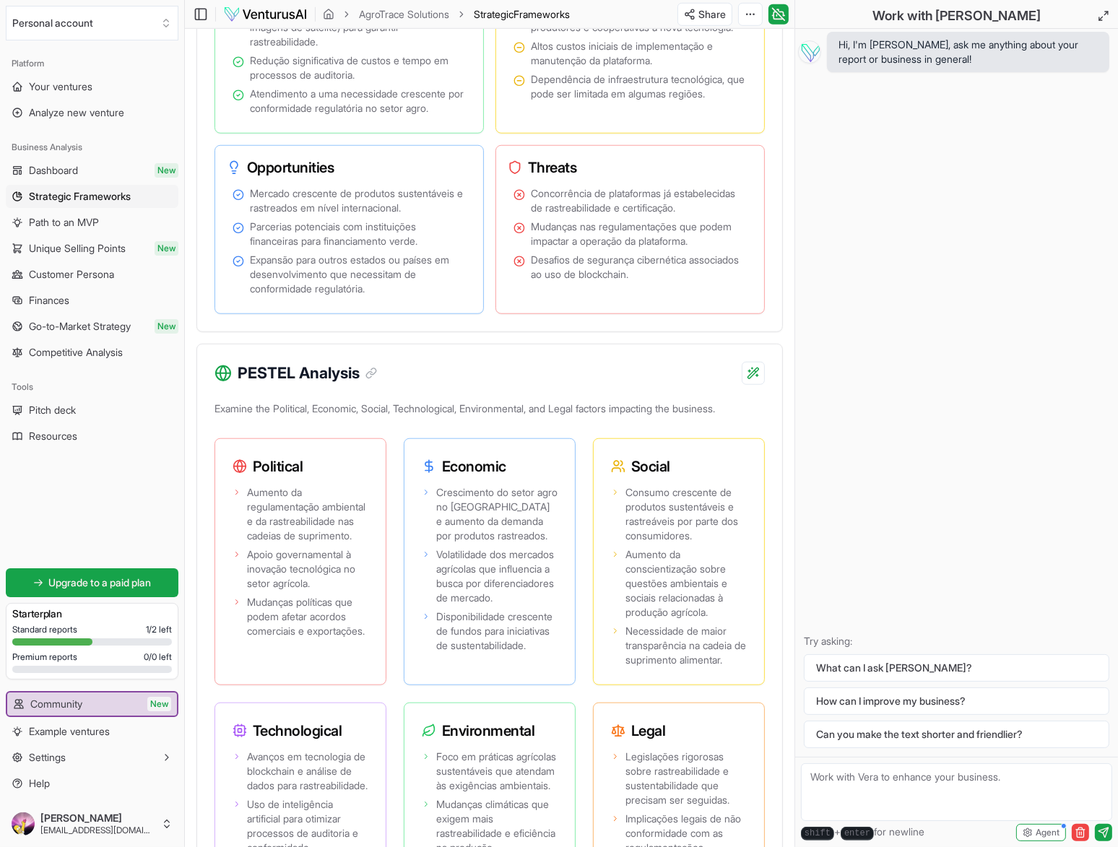
scroll to position [1417, 0]
click at [458, 333] on div "Analyze Strengths, Weaknesses, Opportunities, and Threats related to the busine…" at bounding box center [489, 129] width 585 height 407
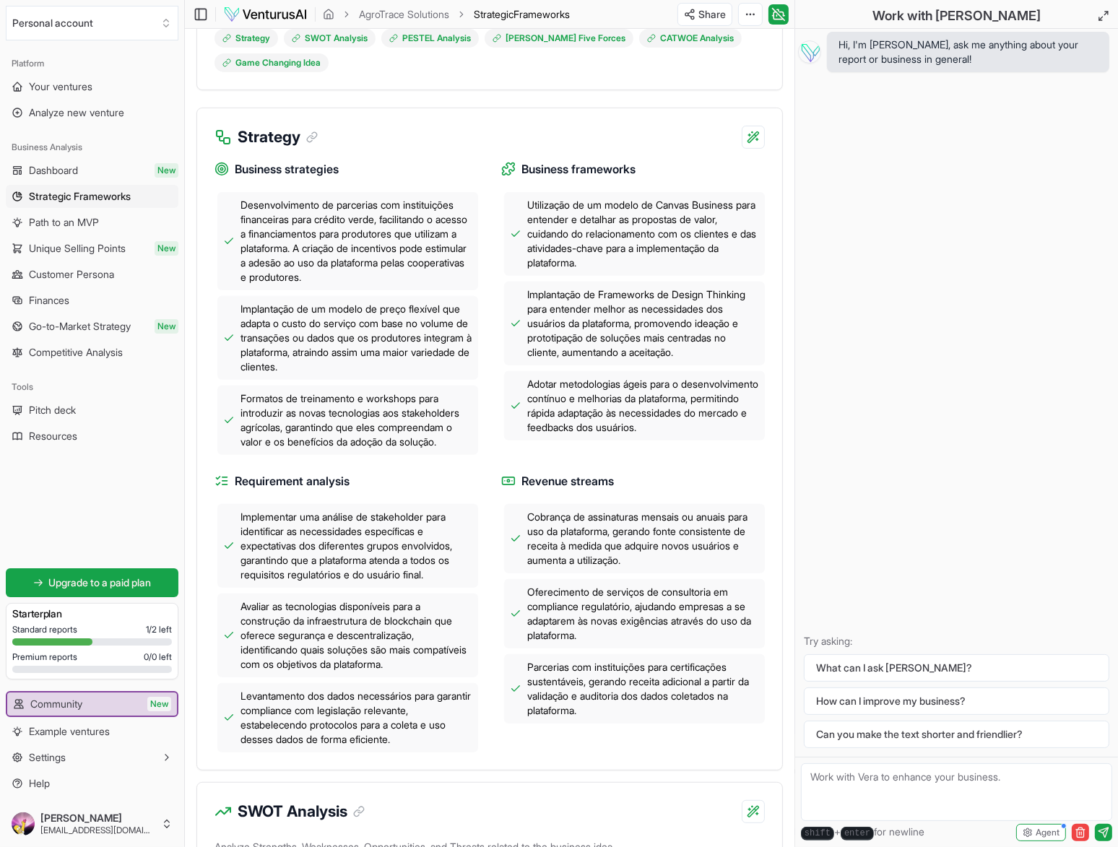
scroll to position [479, 0]
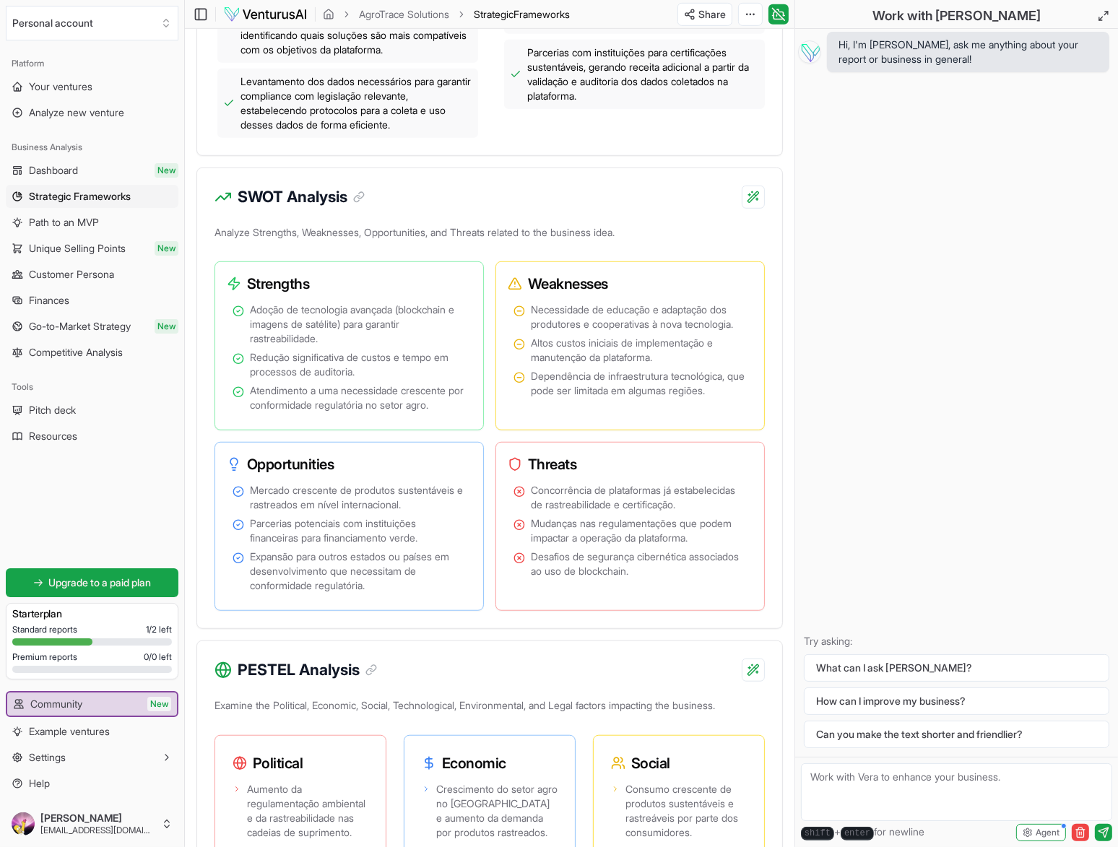
scroll to position [1129, 0]
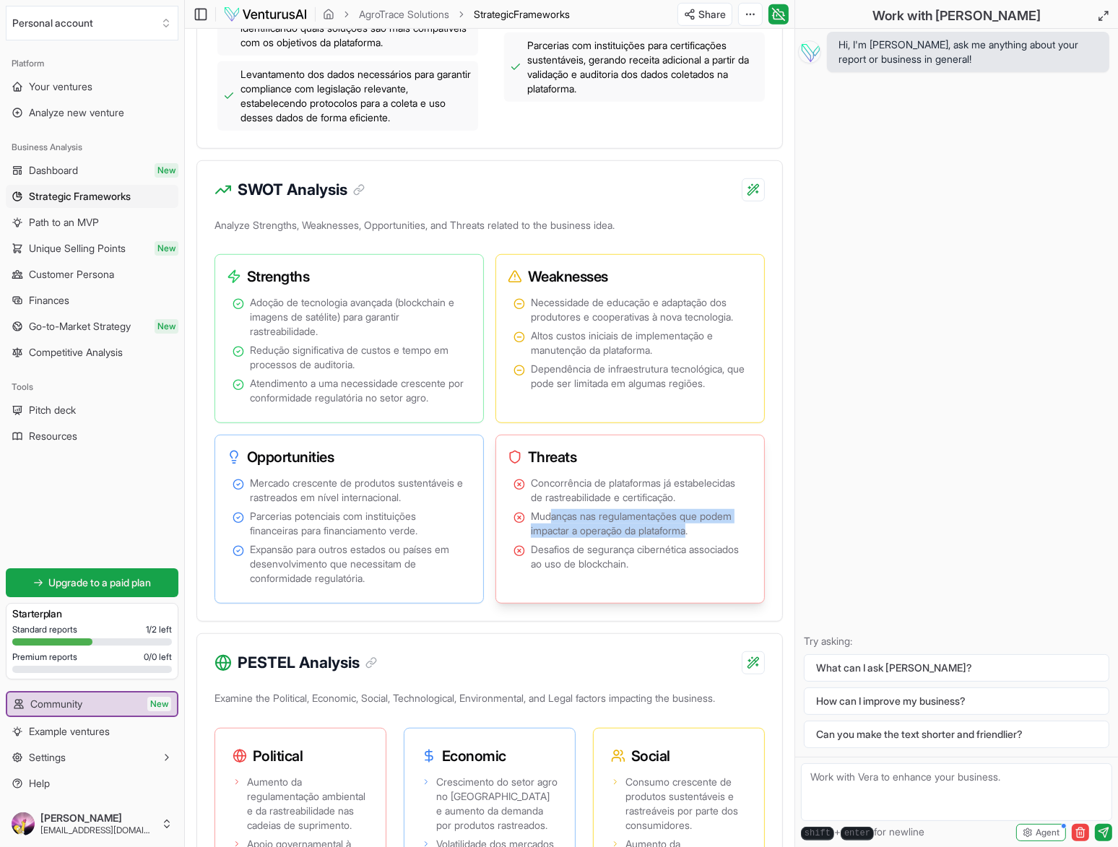
drag, startPoint x: 552, startPoint y: 566, endPoint x: 699, endPoint y: 571, distance: 146.7
click at [699, 538] on span "Mudanças nas regulamentações que podem impactar a operação da plataforma." at bounding box center [639, 523] width 216 height 29
drag, startPoint x: 538, startPoint y: 595, endPoint x: 700, endPoint y: 607, distance: 162.2
click at [700, 571] on span "Desafios de segurança cibernética associados ao uso de blockchain." at bounding box center [639, 556] width 216 height 29
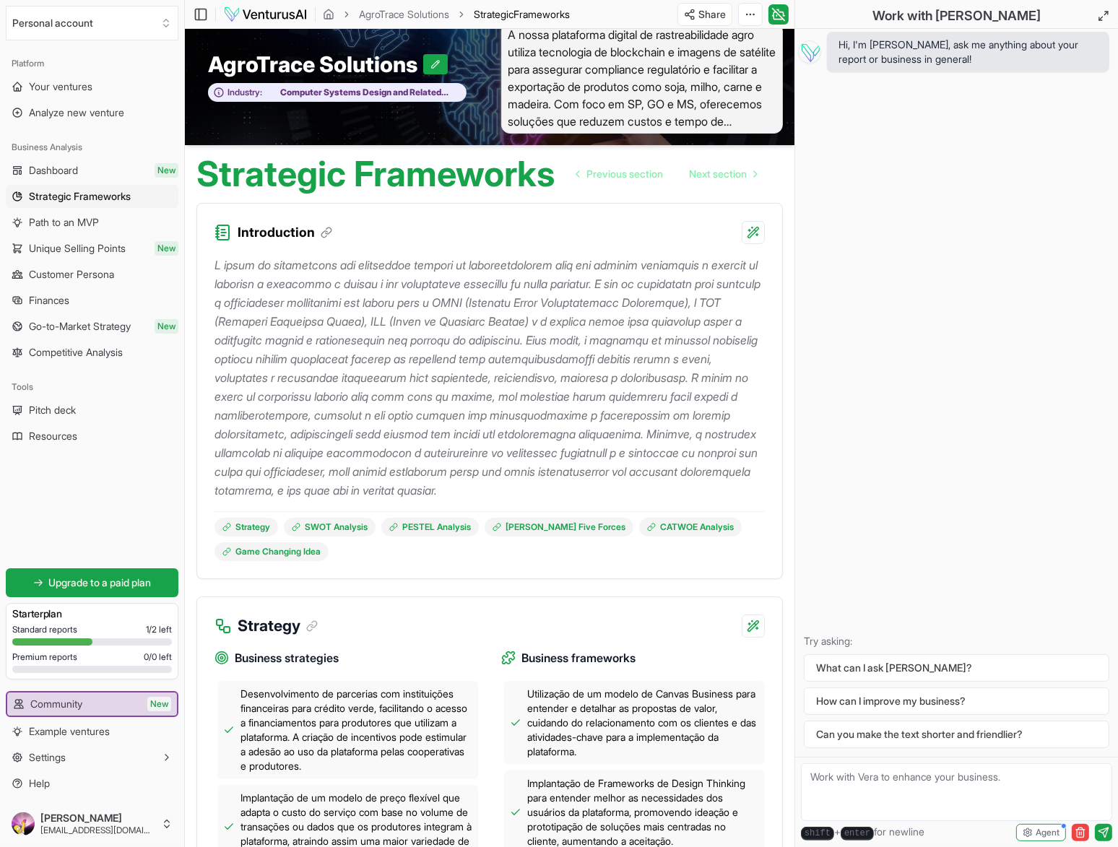
scroll to position [0, 0]
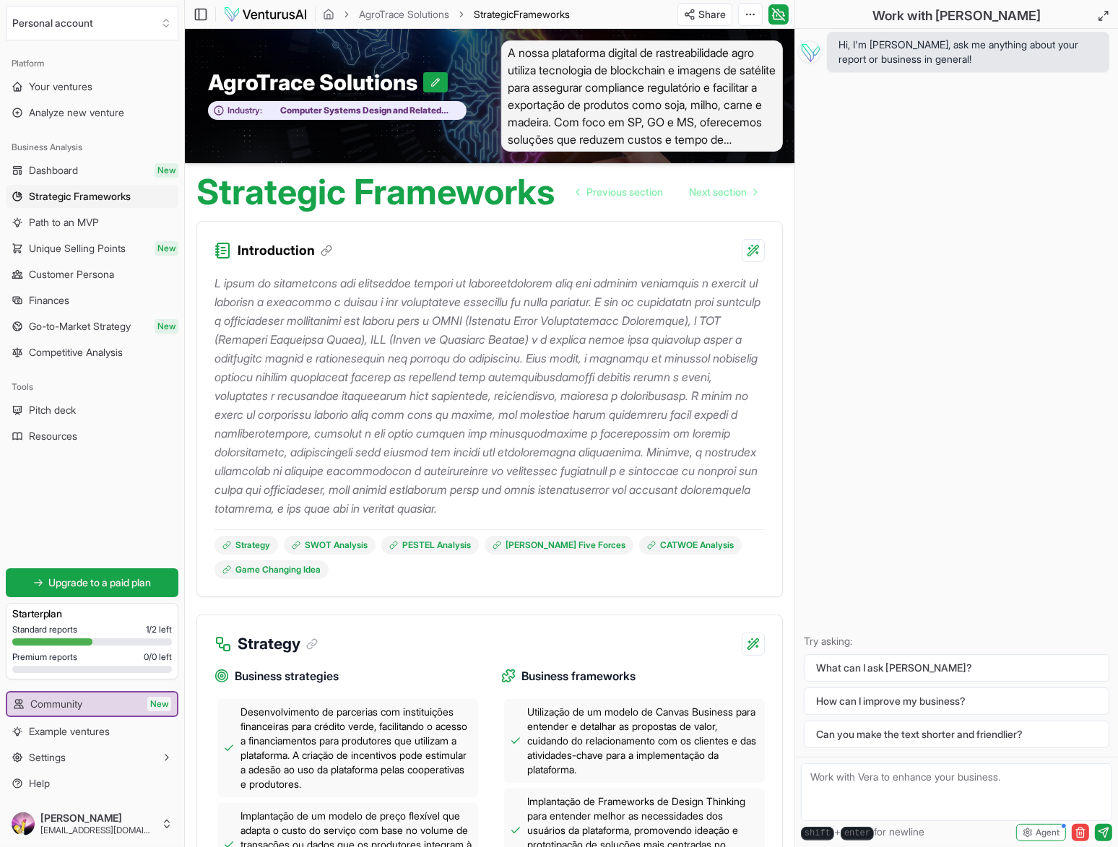
click at [994, 100] on div "Hi, I'm [PERSON_NAME], ask me anything about your report or business in general…" at bounding box center [956, 393] width 323 height 728
